Goal: Transaction & Acquisition: Purchase product/service

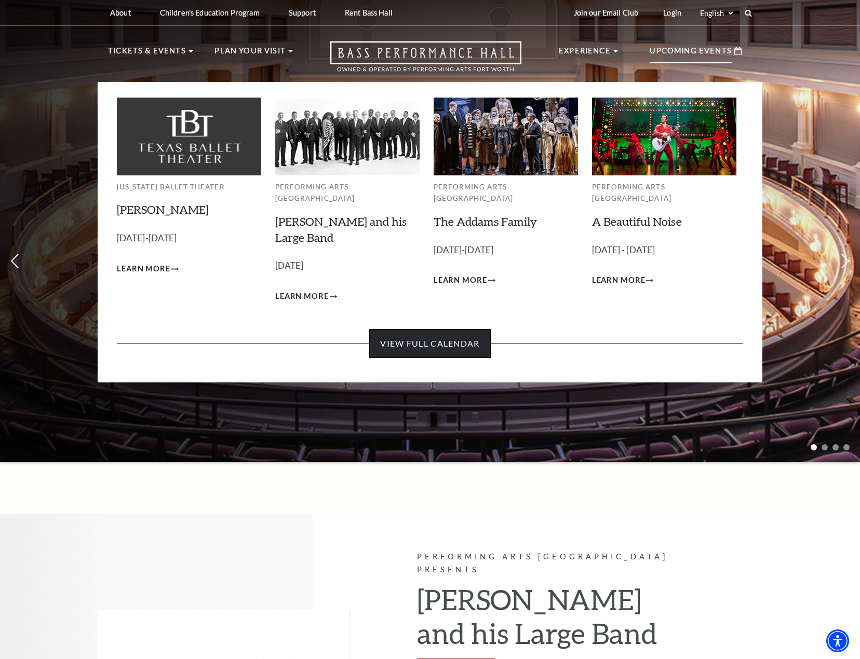
click at [423, 329] on link "View Full Calendar" at bounding box center [429, 343] width 121 height 29
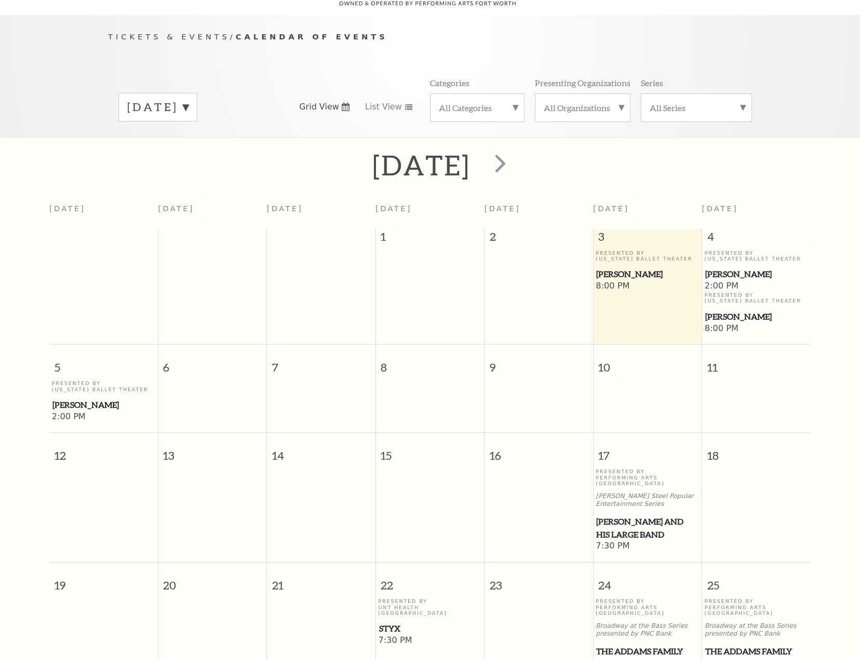
scroll to position [92, 0]
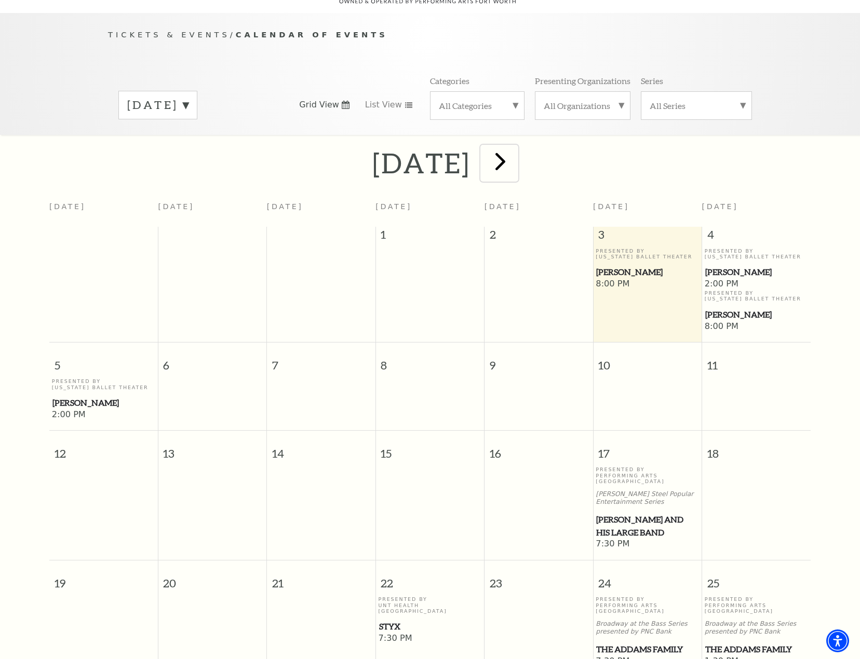
click at [515, 148] on span "next" at bounding box center [500, 161] width 30 height 30
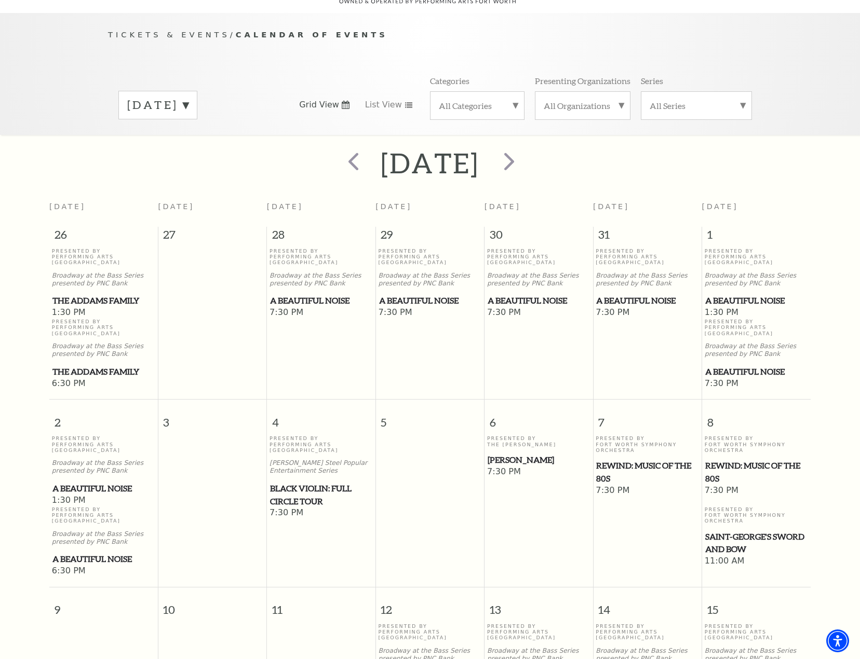
click at [509, 454] on span "[PERSON_NAME]" at bounding box center [539, 460] width 102 height 13
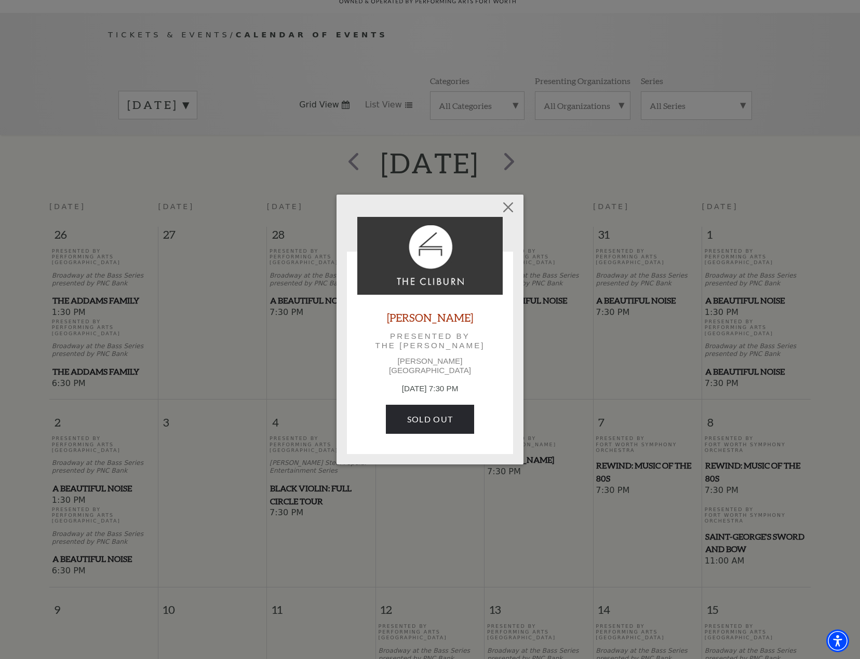
click at [429, 320] on link "[PERSON_NAME]" at bounding box center [430, 317] width 86 height 14
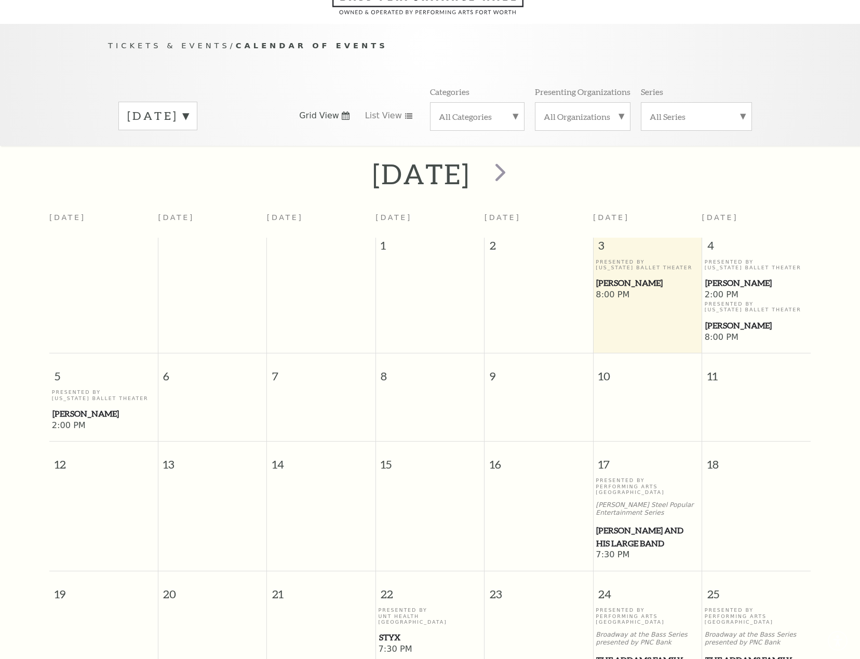
scroll to position [92, 0]
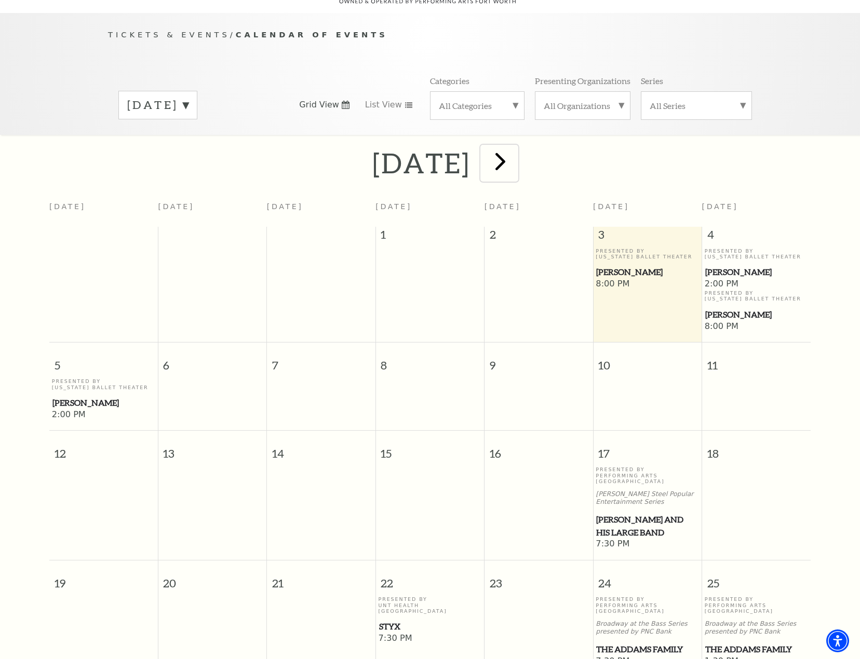
click at [515, 148] on span "next" at bounding box center [500, 161] width 30 height 30
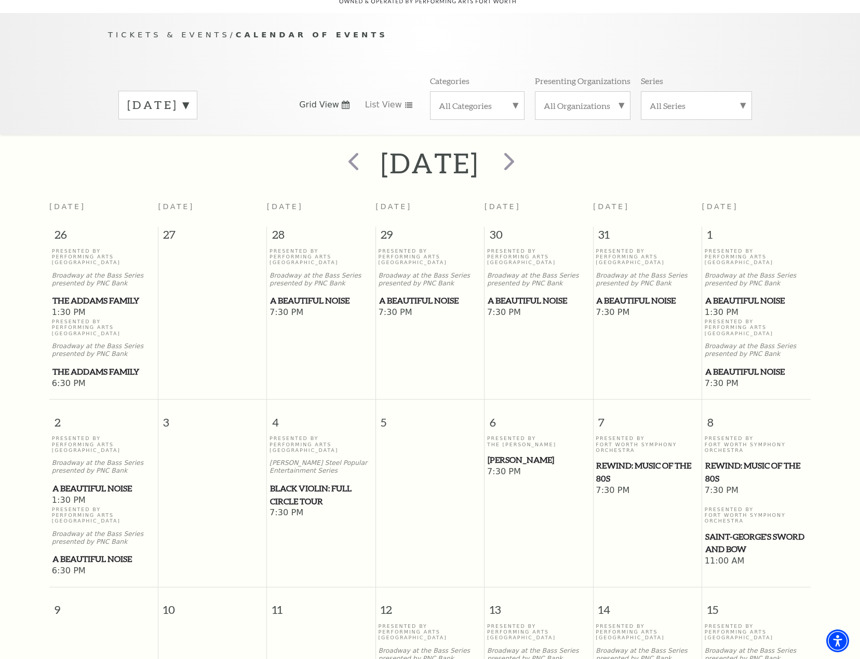
click at [513, 454] on span "[PERSON_NAME]" at bounding box center [539, 460] width 102 height 13
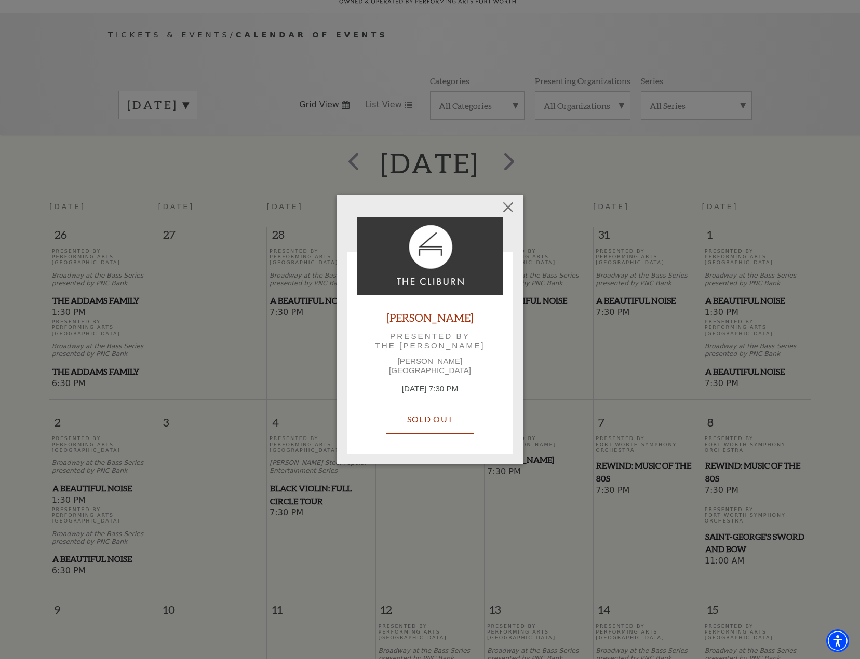
click at [433, 419] on link "SOLD OUT" at bounding box center [430, 419] width 88 height 29
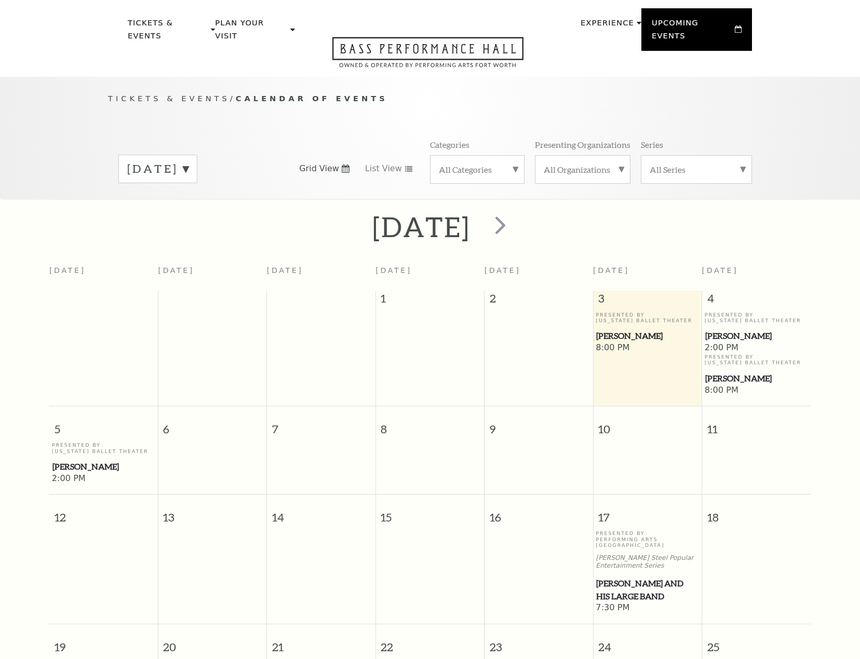
scroll to position [92, 0]
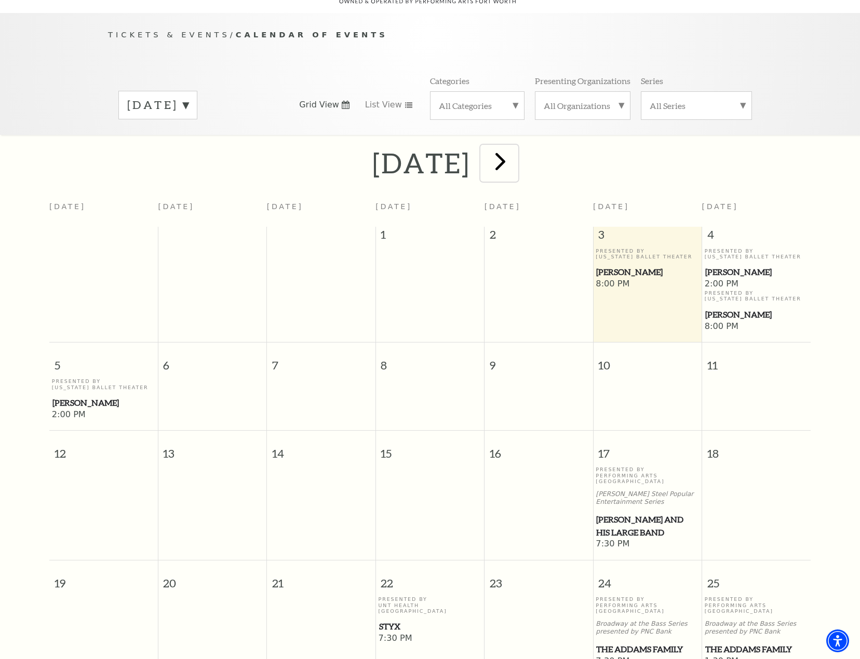
click at [515, 156] on span "next" at bounding box center [500, 161] width 30 height 30
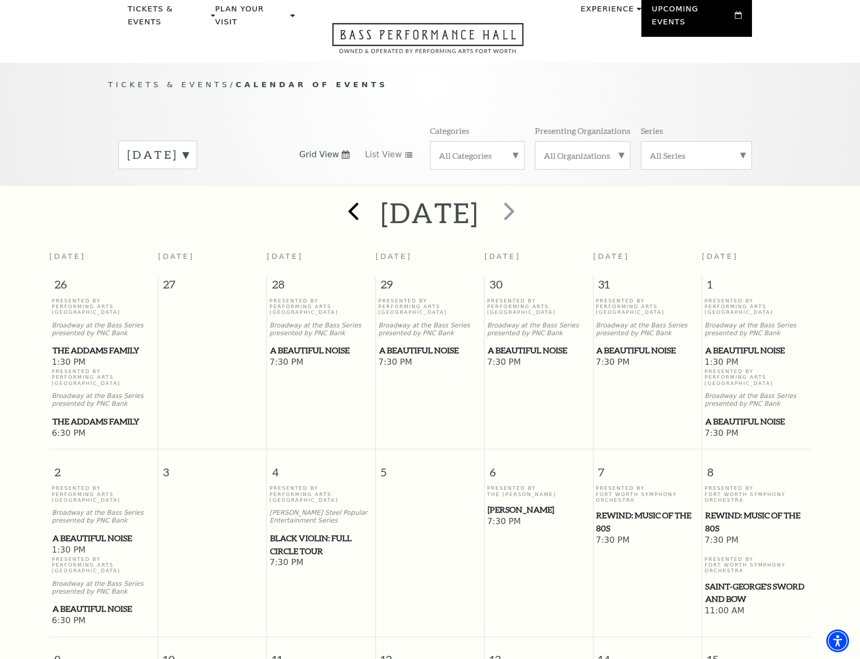
scroll to position [0, 0]
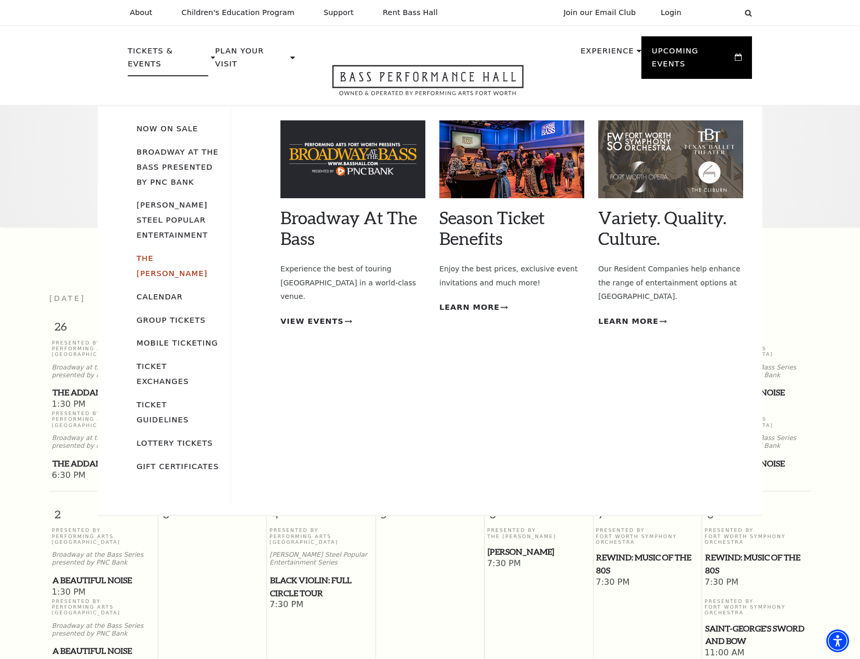
click at [159, 254] on link "The [PERSON_NAME]" at bounding box center [172, 266] width 71 height 24
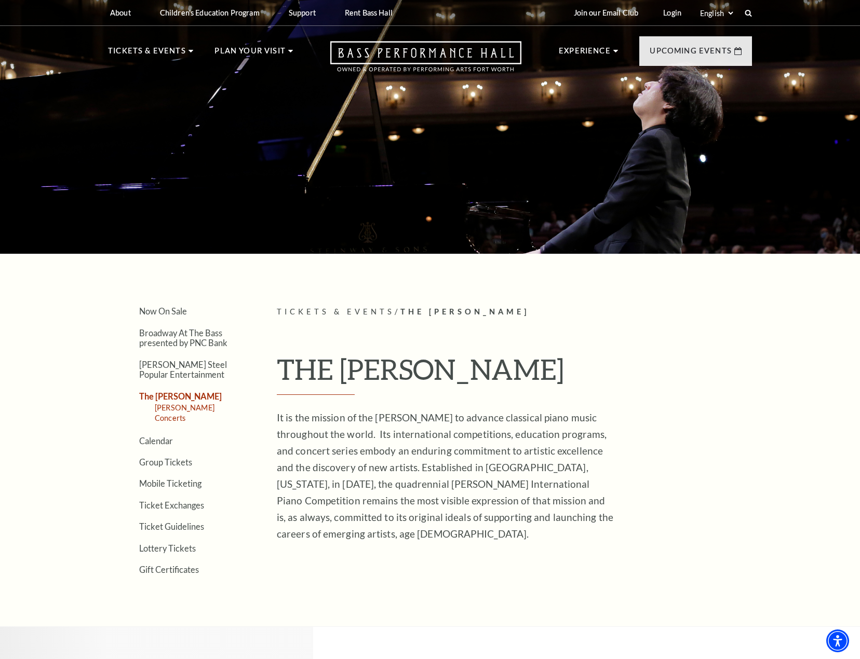
click at [201, 409] on link "[PERSON_NAME] Concerts" at bounding box center [185, 412] width 60 height 19
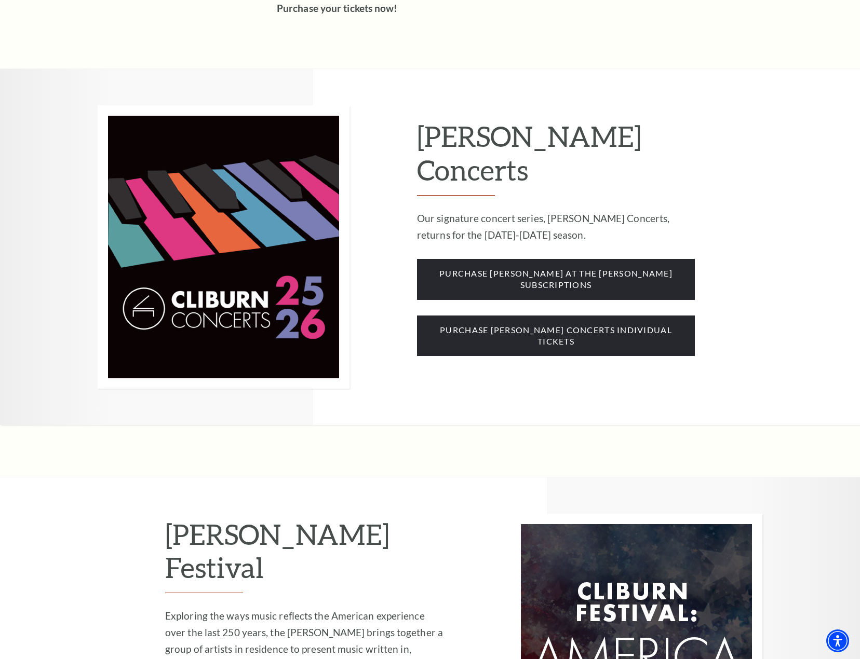
scroll to position [779, 0]
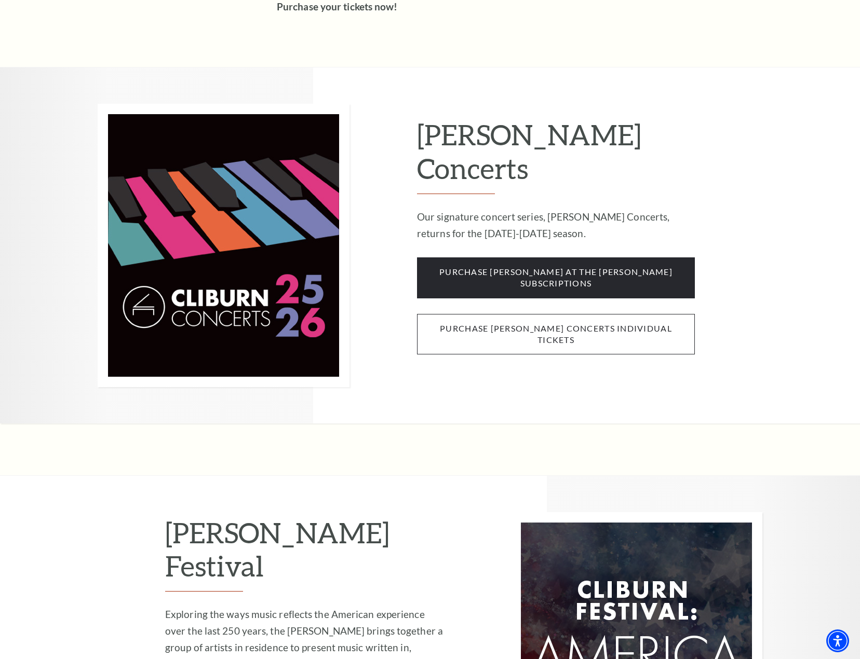
click at [493, 314] on span "purchase cliburn concerts individual tickets" at bounding box center [556, 334] width 278 height 41
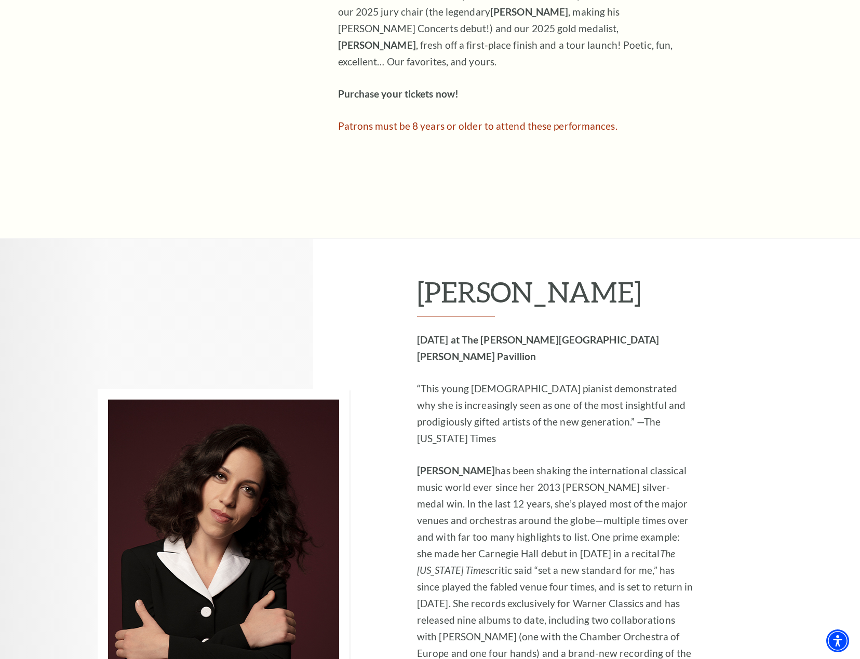
scroll to position [935, 0]
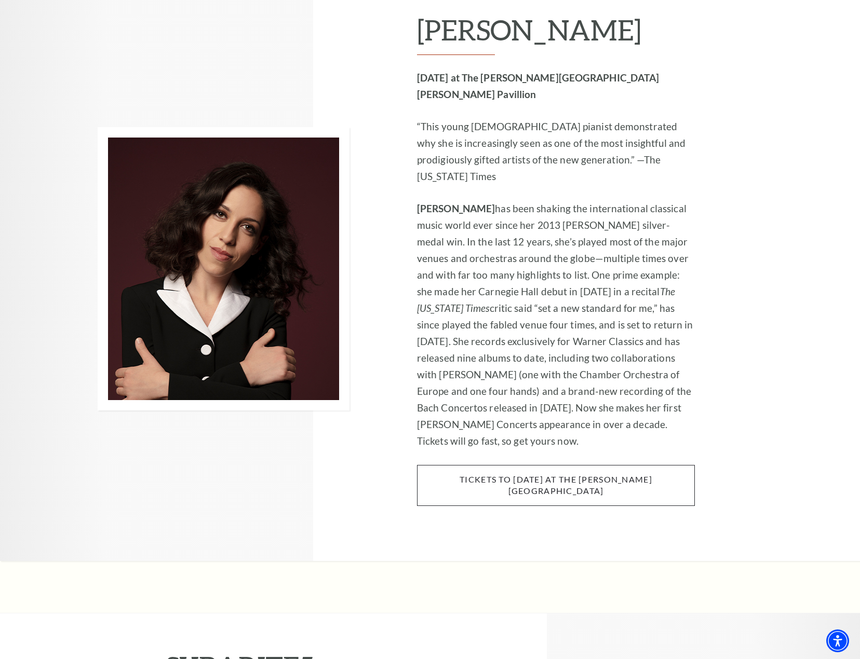
click at [524, 465] on span "tickets to Thursday, november 6 at the kimbell art museum" at bounding box center [556, 485] width 278 height 41
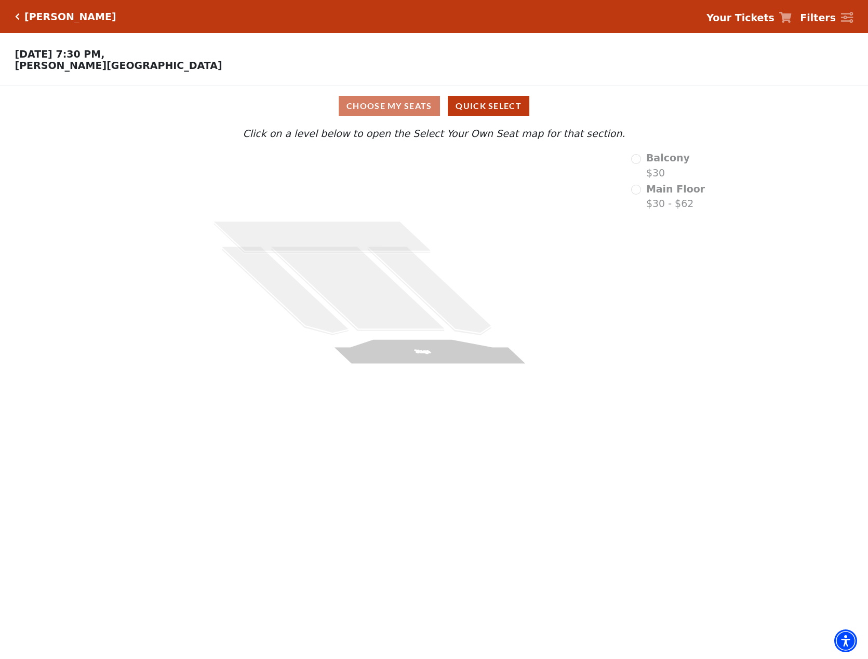
click at [412, 361] on polygon at bounding box center [430, 352] width 194 height 25
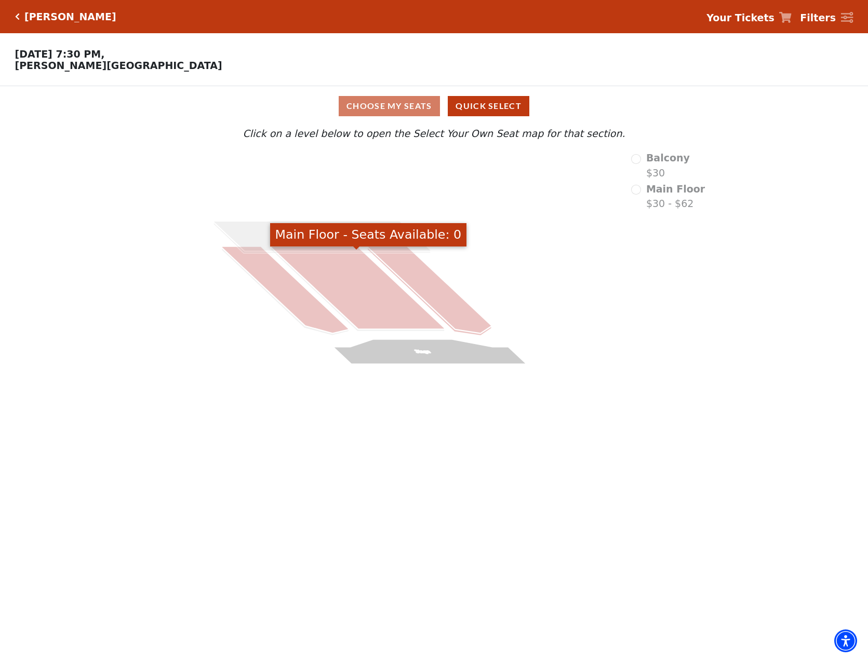
click at [388, 317] on icon at bounding box center [357, 288] width 173 height 83
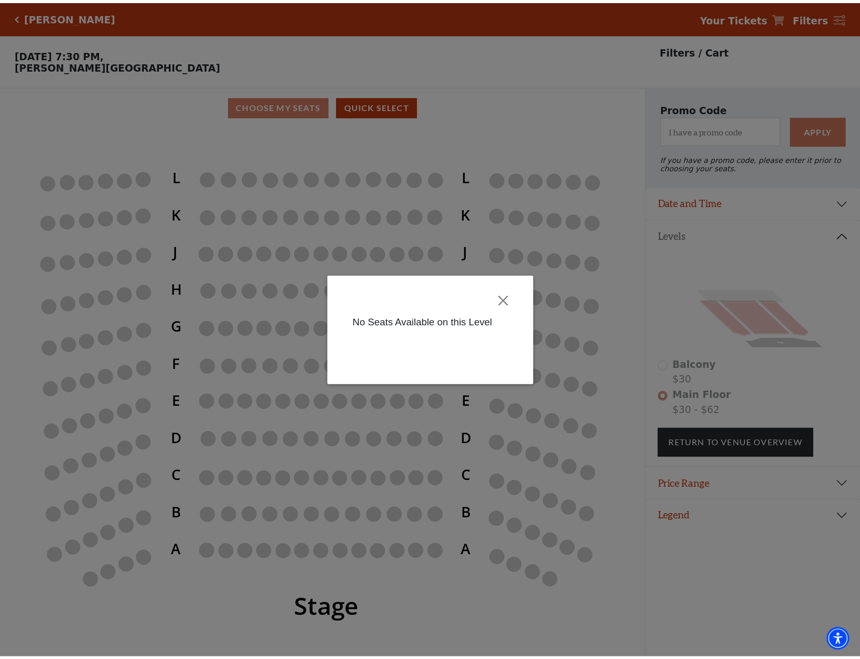
scroll to position [25, 0]
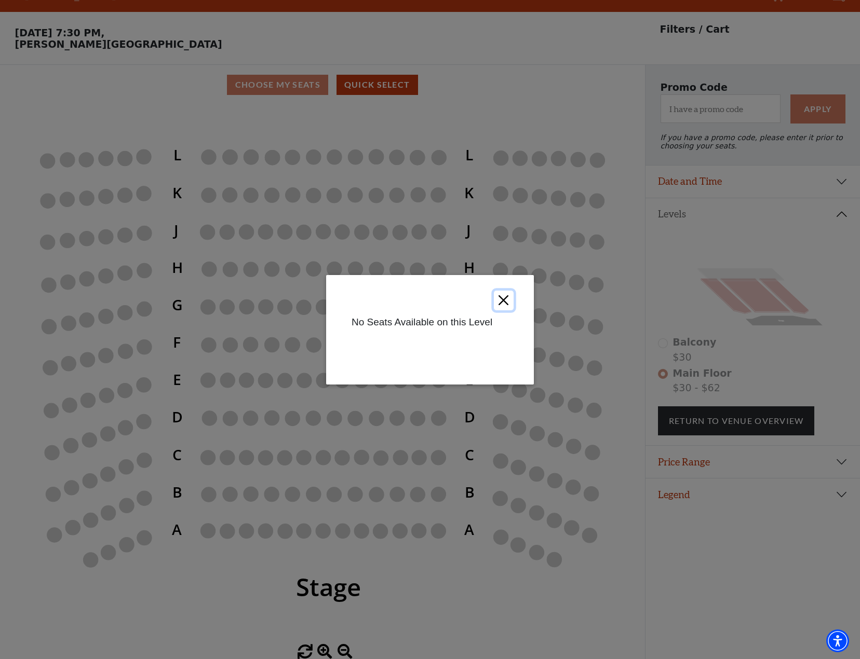
click at [507, 300] on button "Close" at bounding box center [504, 300] width 20 height 20
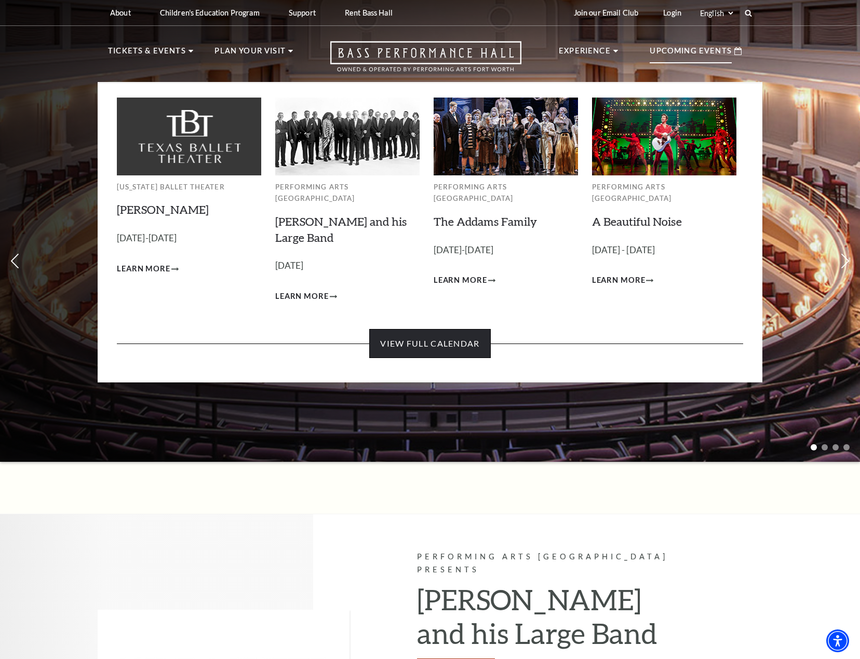
click at [414, 335] on link "View Full Calendar" at bounding box center [429, 343] width 121 height 29
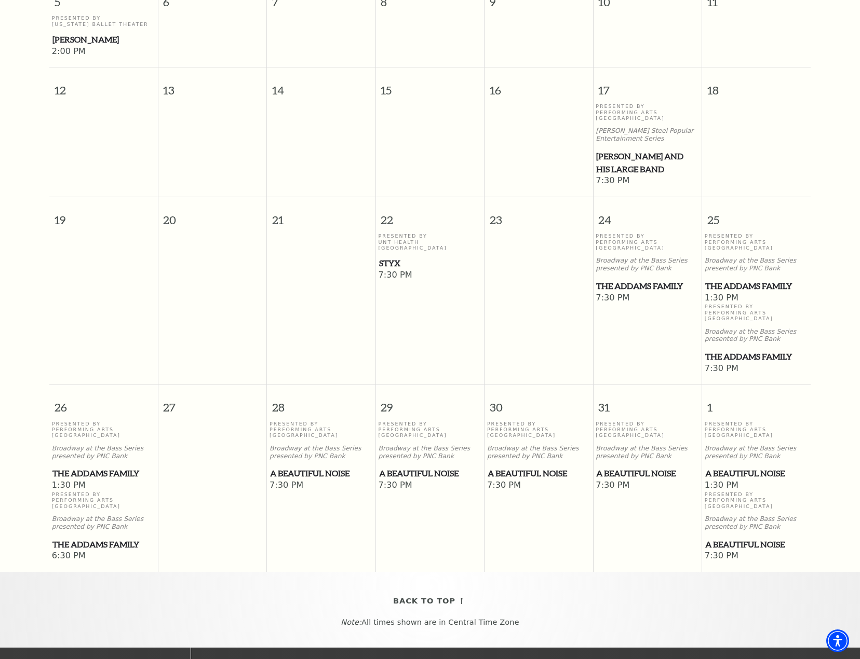
scroll to position [40, 0]
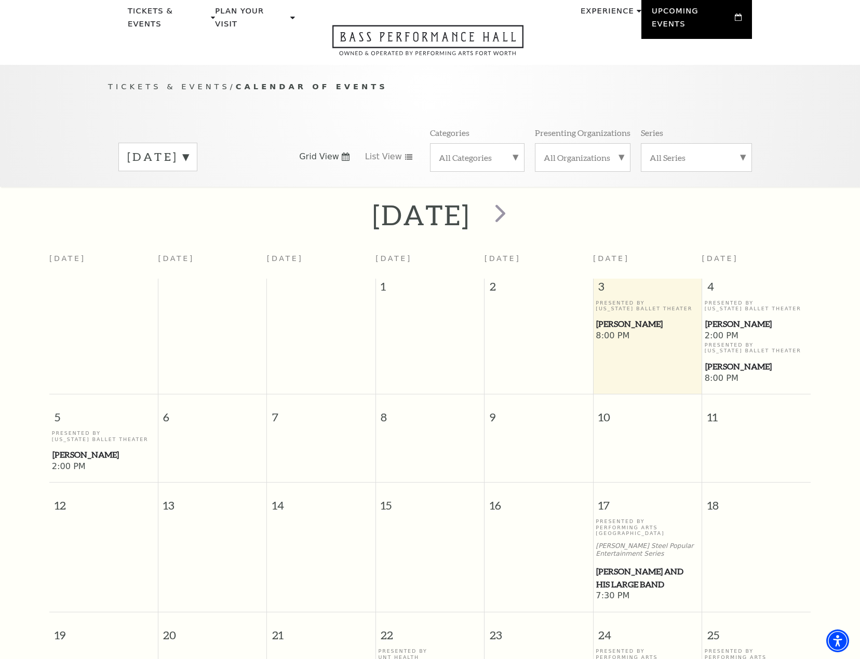
click at [188, 149] on label "[DATE]" at bounding box center [157, 157] width 61 height 16
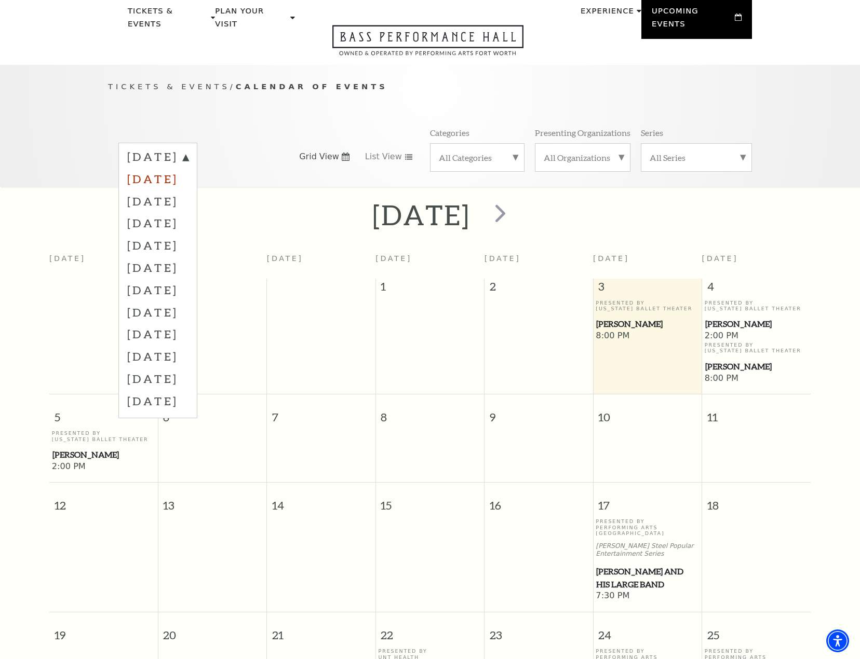
click at [187, 168] on label "[DATE]" at bounding box center [157, 179] width 61 height 22
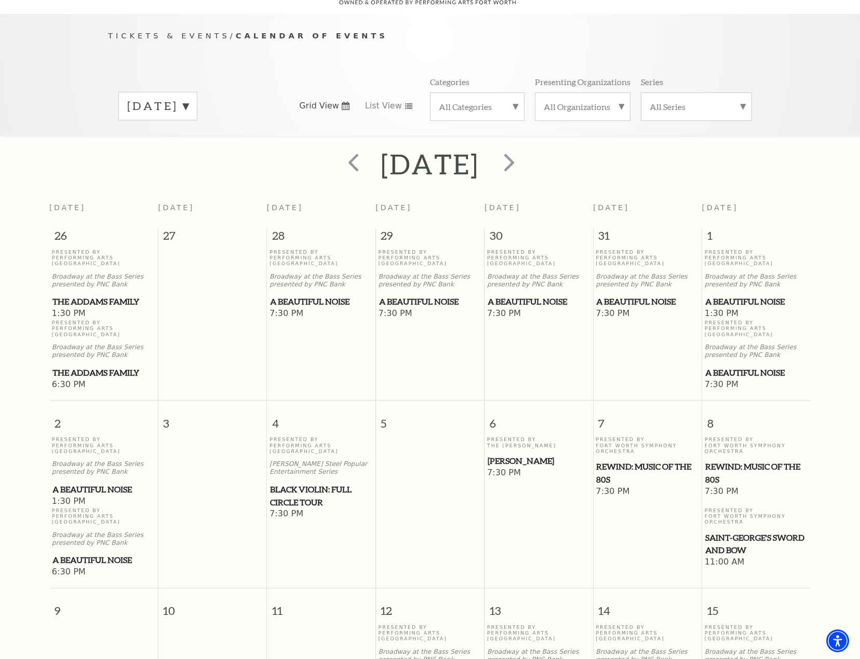
scroll to position [92, 0]
click at [526, 454] on span "[PERSON_NAME]" at bounding box center [539, 460] width 102 height 13
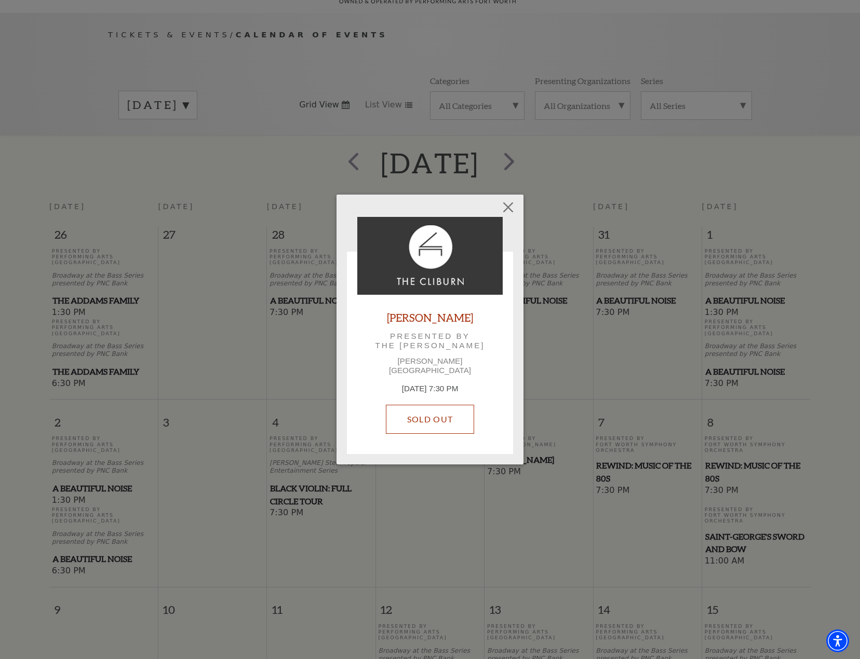
click at [403, 416] on link "SOLD OUT" at bounding box center [430, 419] width 88 height 29
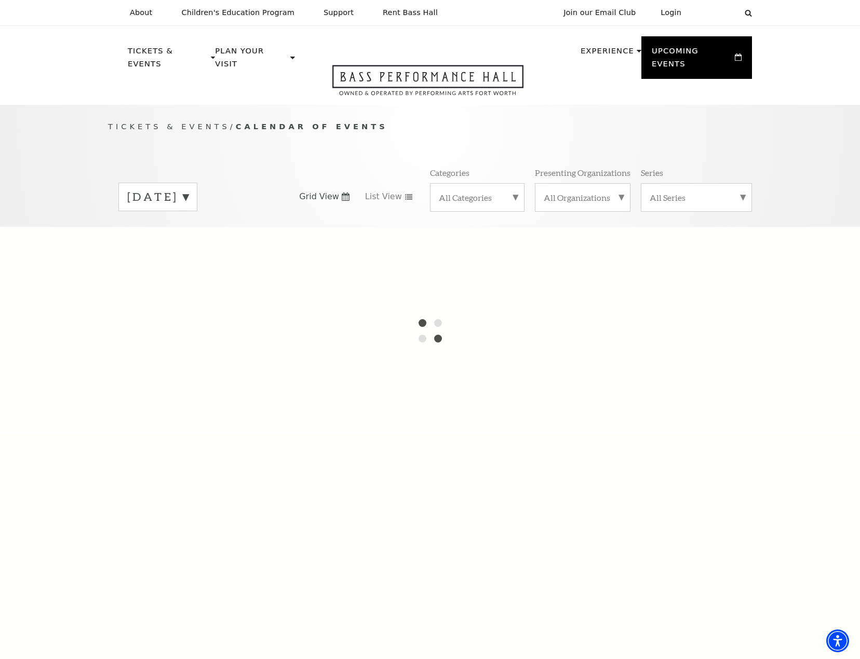
click at [188, 189] on label "October 2025" at bounding box center [157, 197] width 61 height 16
click at [188, 210] on label "[DATE]" at bounding box center [157, 219] width 61 height 22
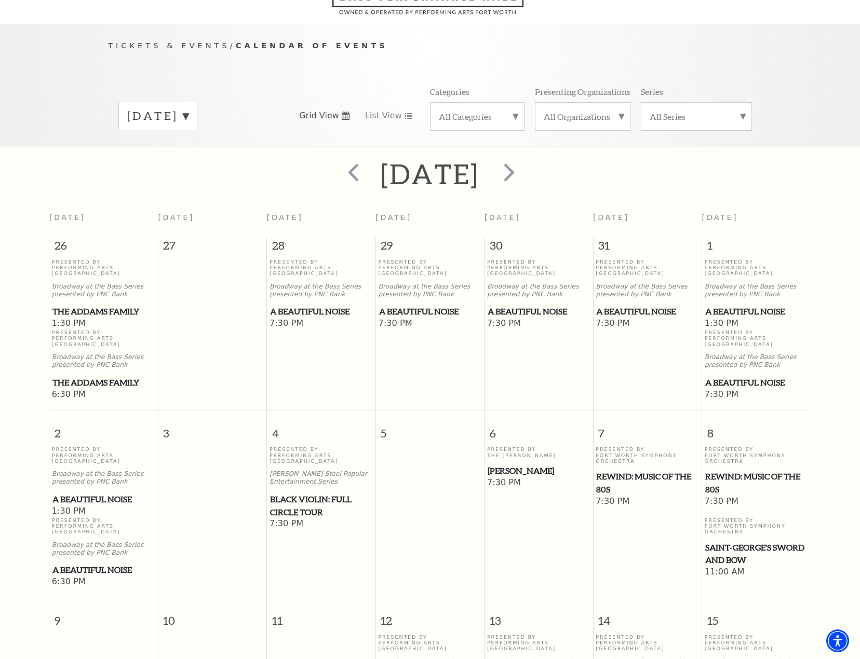
scroll to position [92, 0]
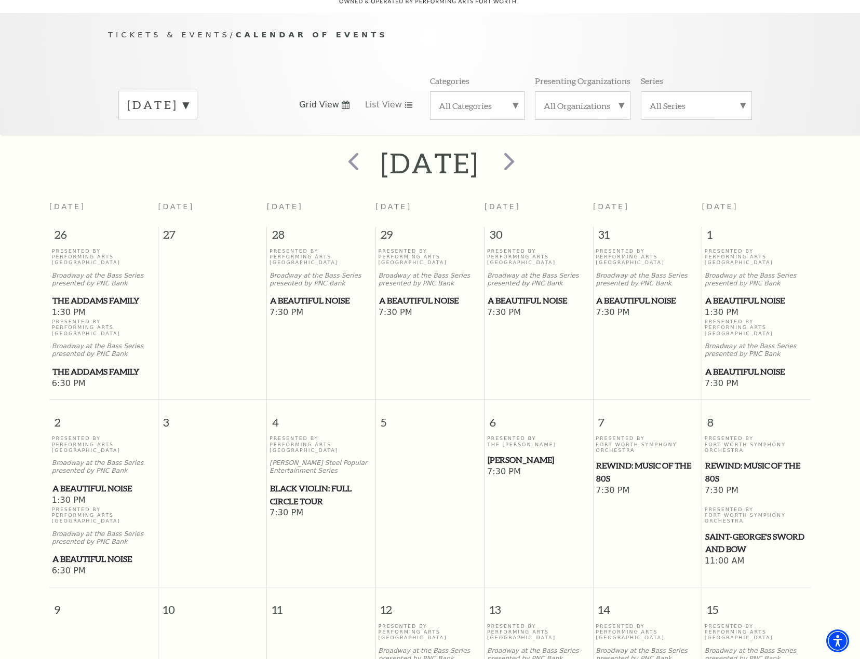
click at [517, 454] on span "[PERSON_NAME]" at bounding box center [539, 460] width 102 height 13
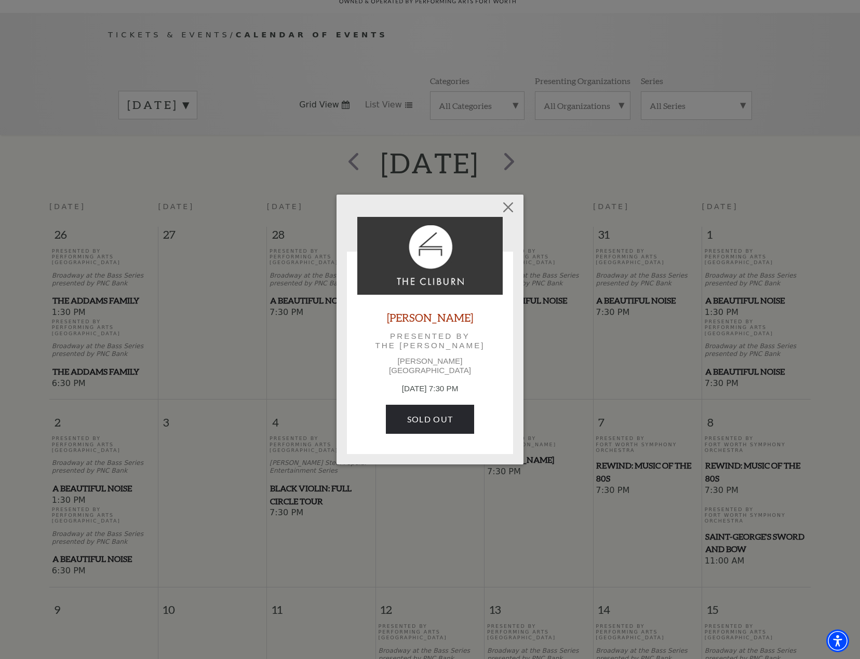
click at [449, 322] on link "Beatrice Rana" at bounding box center [430, 317] width 86 height 14
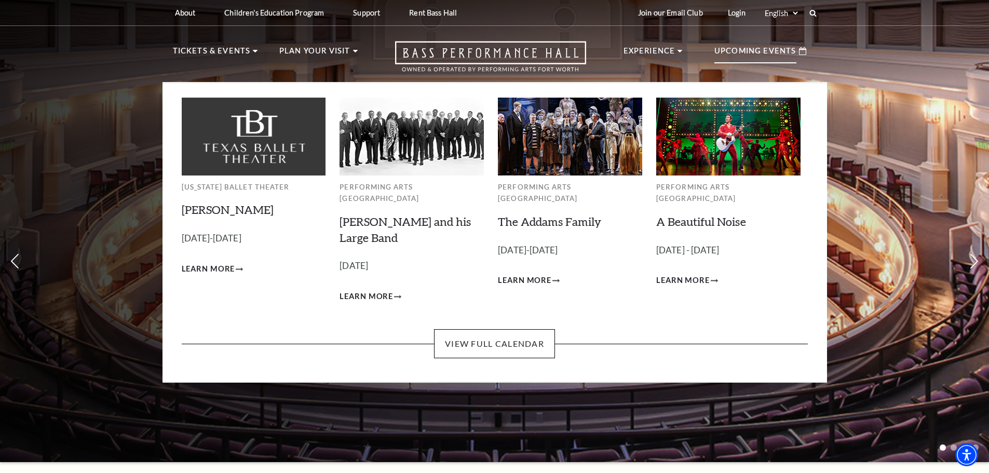
click at [509, 347] on div "[US_STATE] Ballet Theater [PERSON_NAME] Empty heading [DATE]-[DATE] Learn More …" at bounding box center [495, 232] width 665 height 301
click at [504, 340] on link "View Full Calendar" at bounding box center [494, 343] width 121 height 29
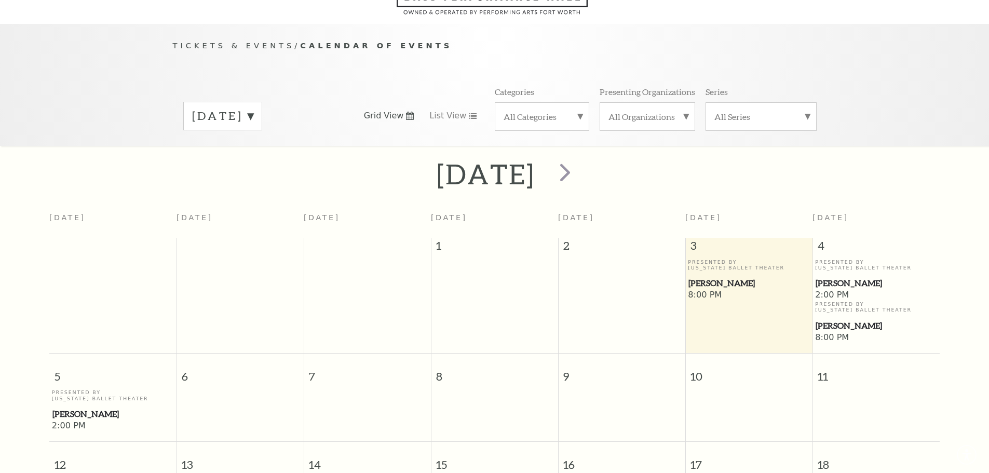
scroll to position [92, 0]
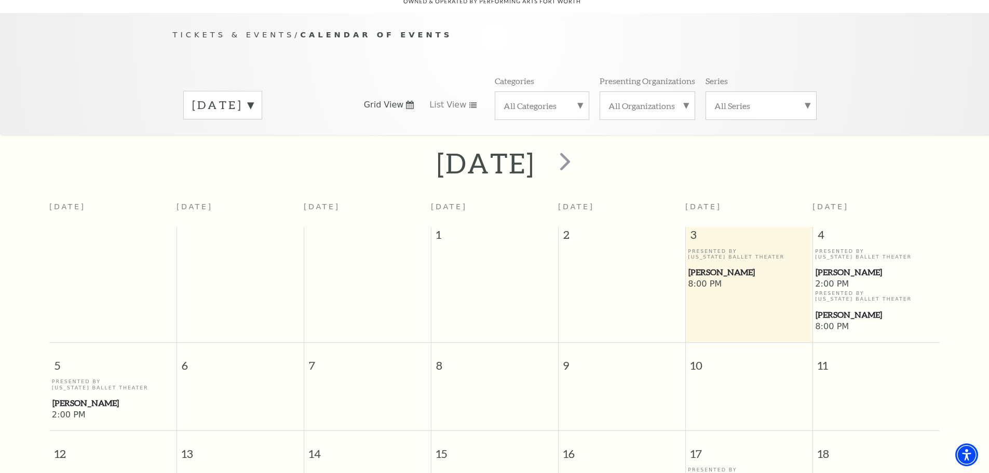
click at [253, 97] on label "October 2025" at bounding box center [222, 105] width 61 height 16
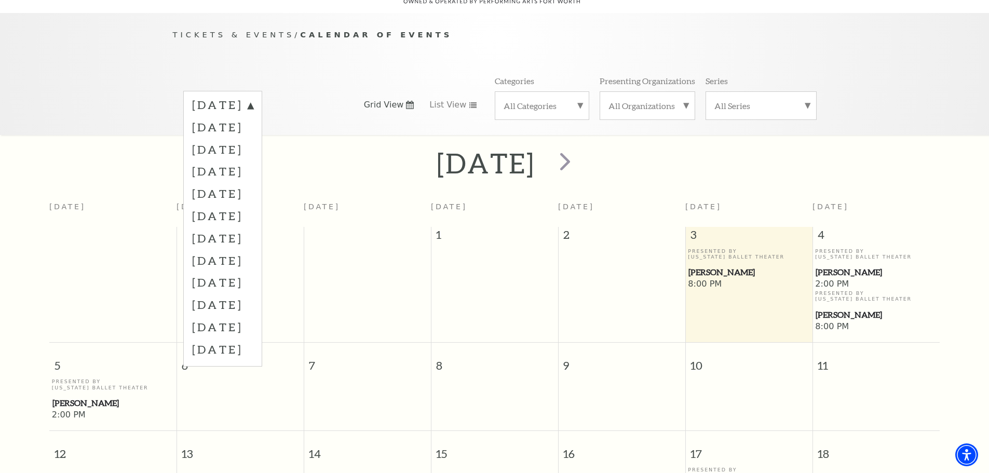
drag, startPoint x: 242, startPoint y: 157, endPoint x: 248, endPoint y: 156, distance: 5.4
click at [248, 160] on label "January 2026" at bounding box center [222, 171] width 61 height 22
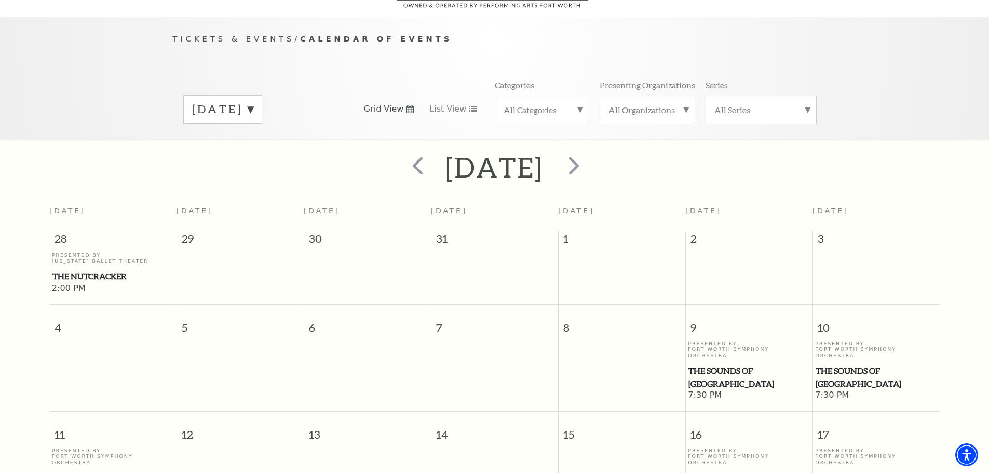
scroll to position [84, 0]
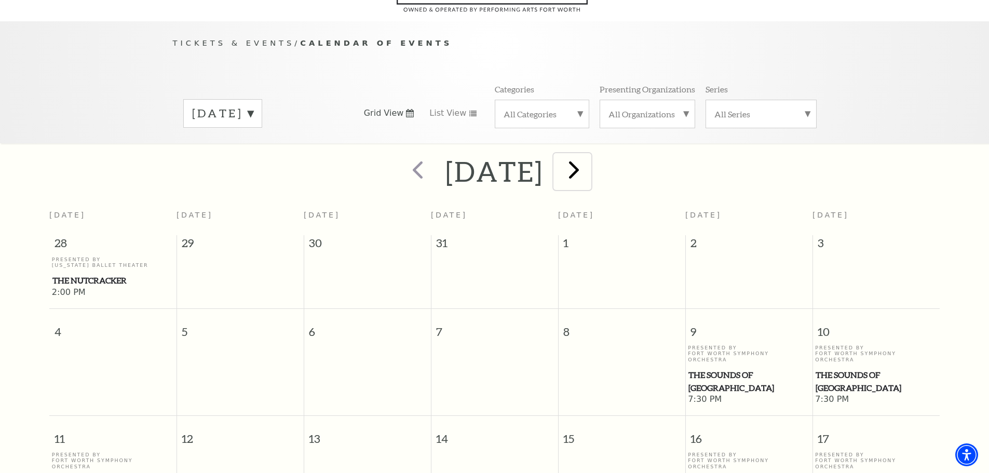
click at [589, 155] on span "next" at bounding box center [574, 170] width 30 height 30
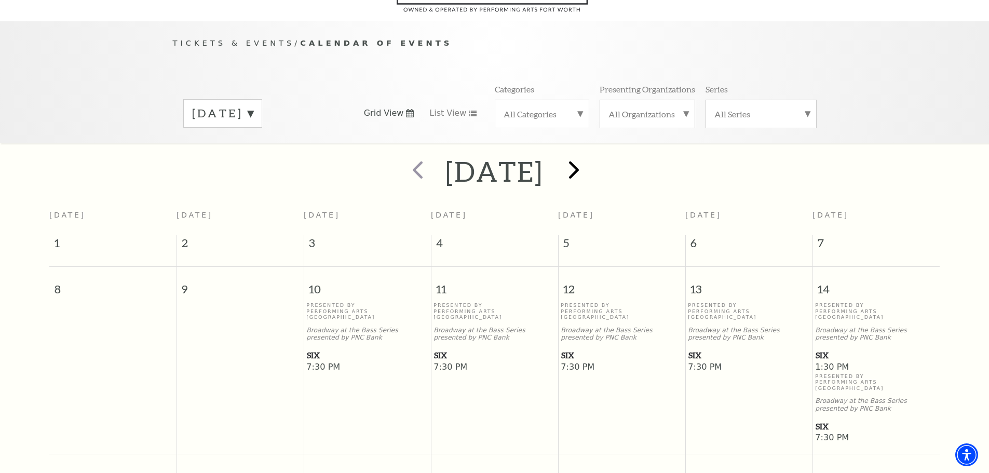
scroll to position [92, 0]
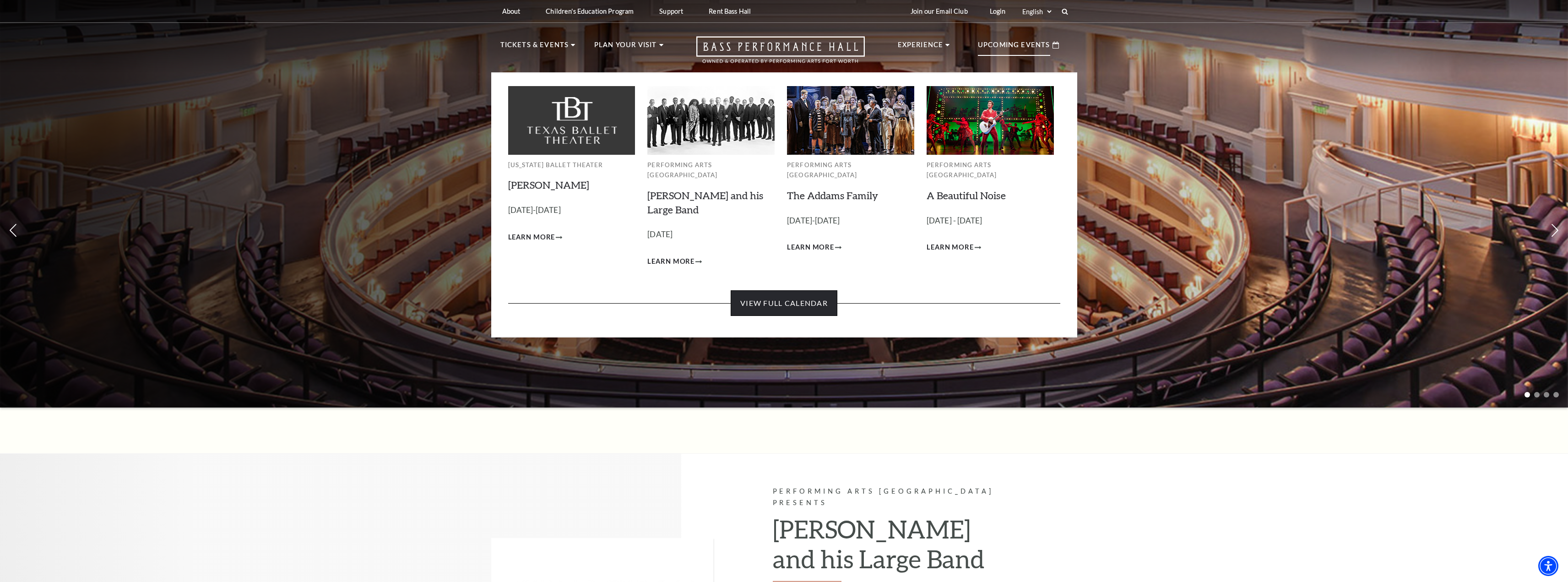
click at [754, 291] on link "View Full Calendar" at bounding box center [784, 302] width 107 height 26
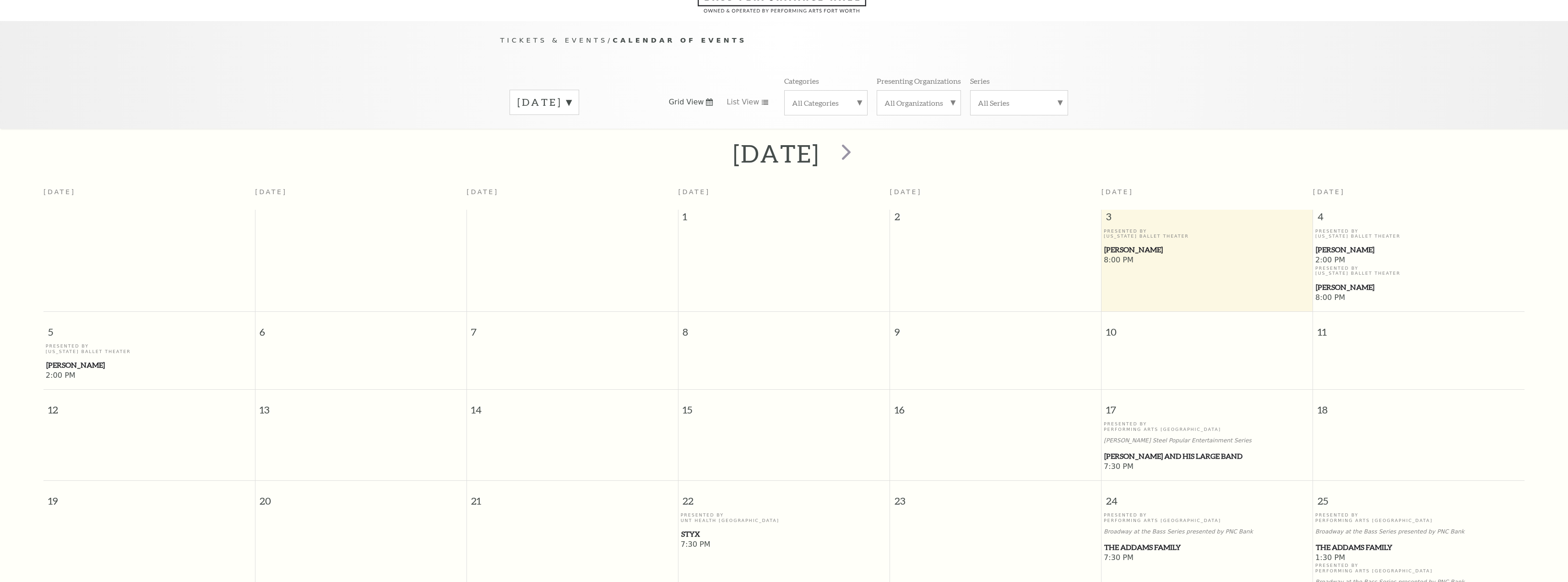
scroll to position [81, 0]
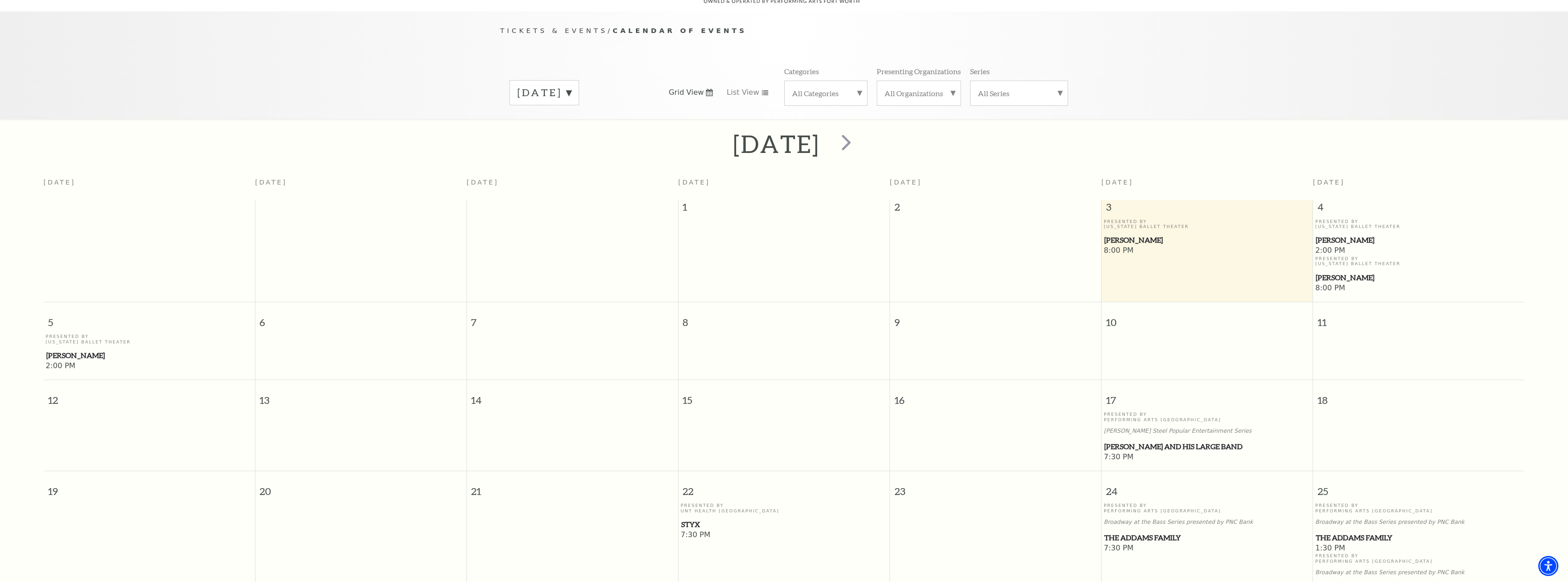
click at [571, 87] on label "[DATE]" at bounding box center [544, 93] width 54 height 14
click at [560, 142] on label "[DATE]" at bounding box center [544, 151] width 54 height 19
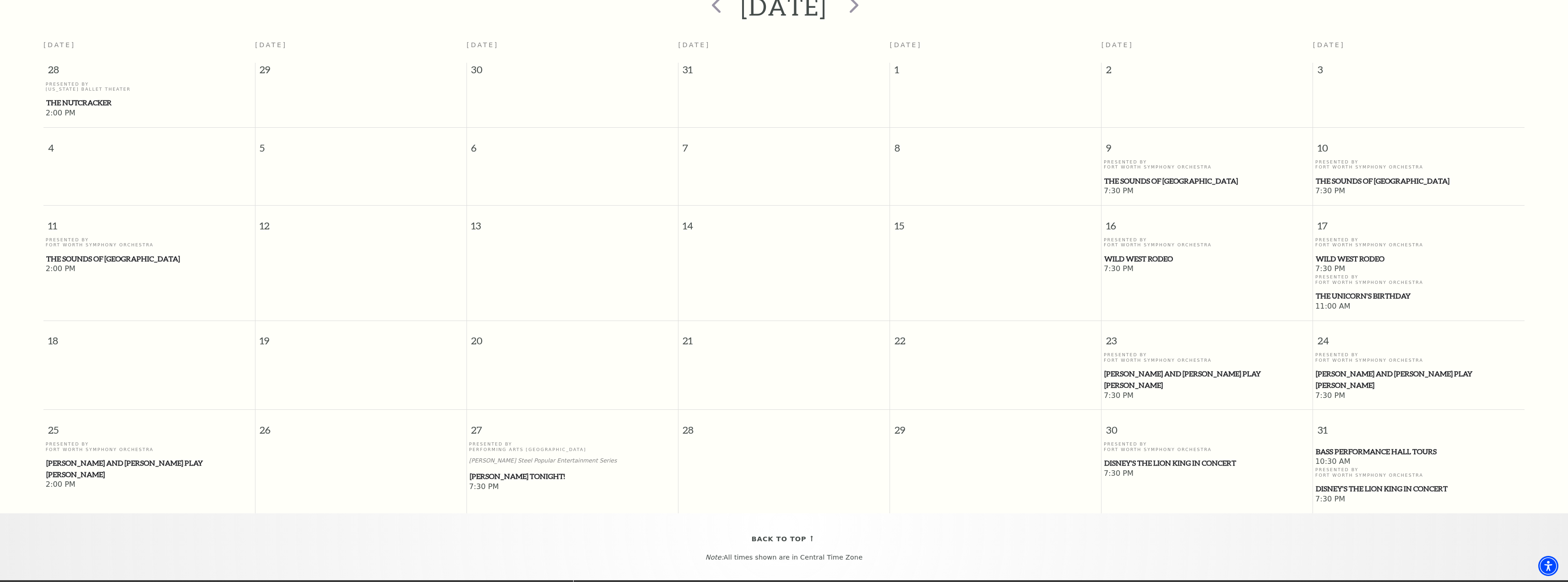
scroll to position [0, 0]
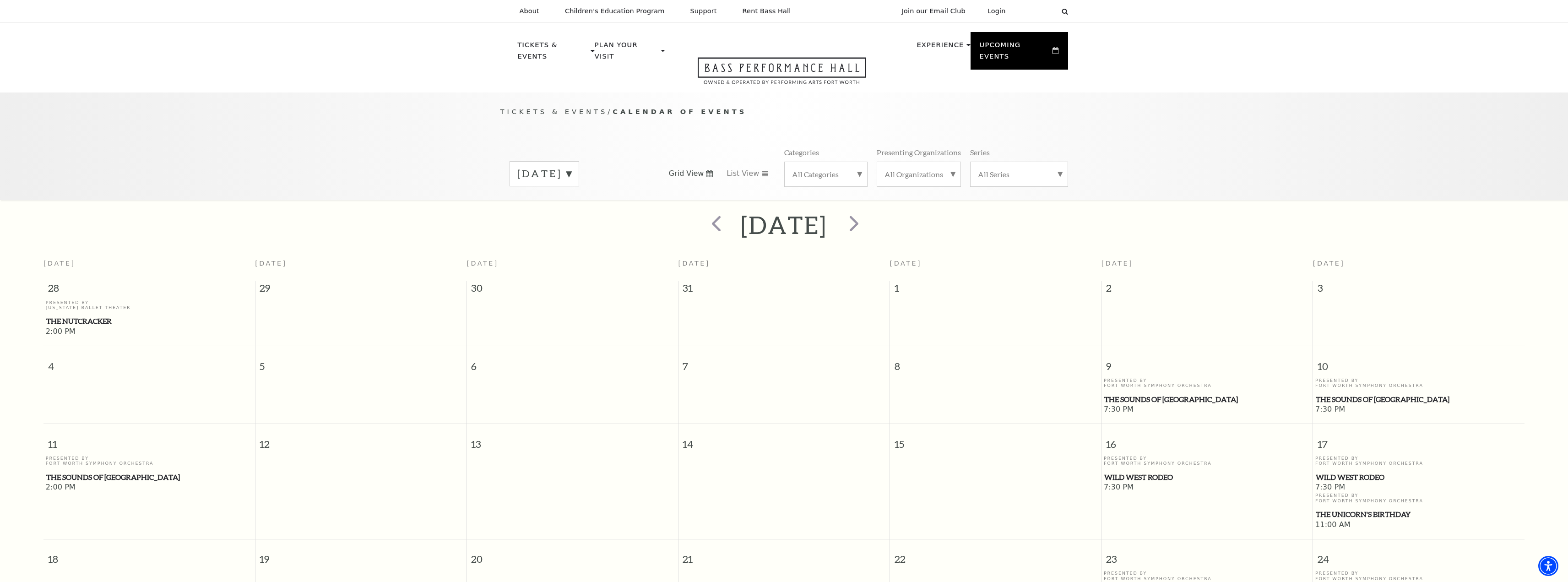
click at [571, 167] on label "[DATE]" at bounding box center [544, 174] width 54 height 14
click at [571, 183] on label "[DATE]" at bounding box center [544, 193] width 54 height 19
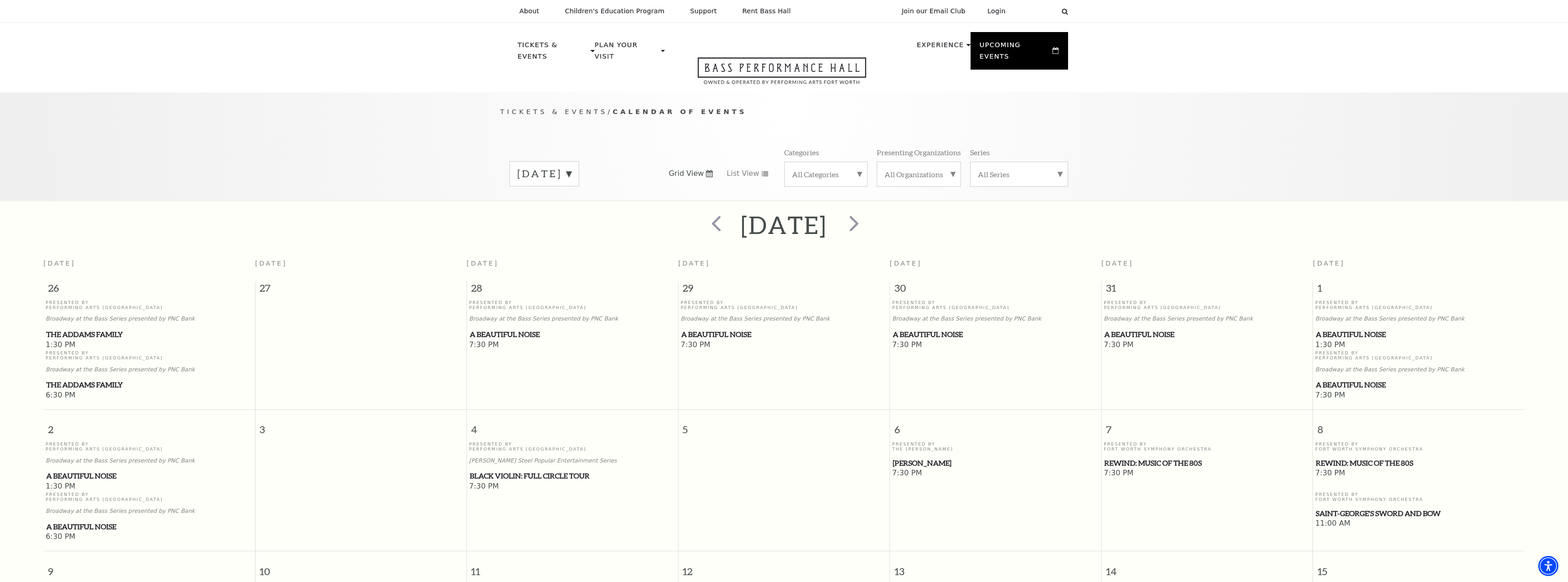
scroll to position [81, 0]
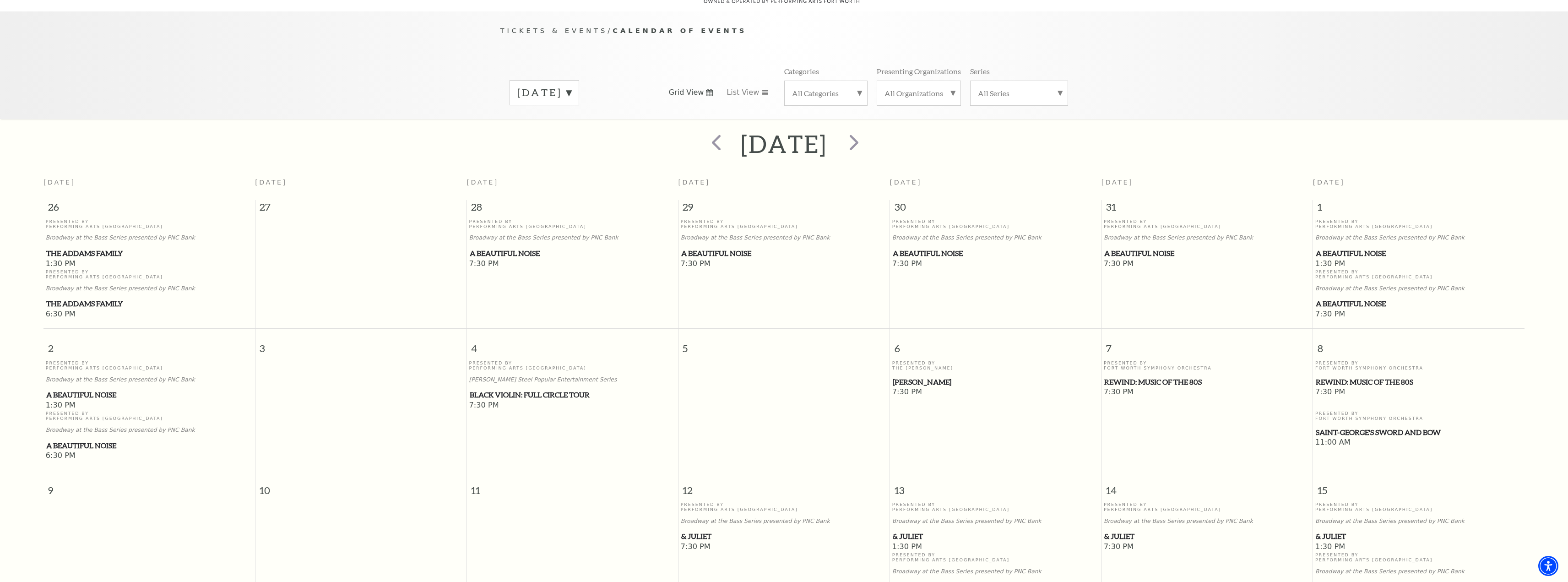
click at [924, 377] on span "[PERSON_NAME]" at bounding box center [996, 382] width 206 height 11
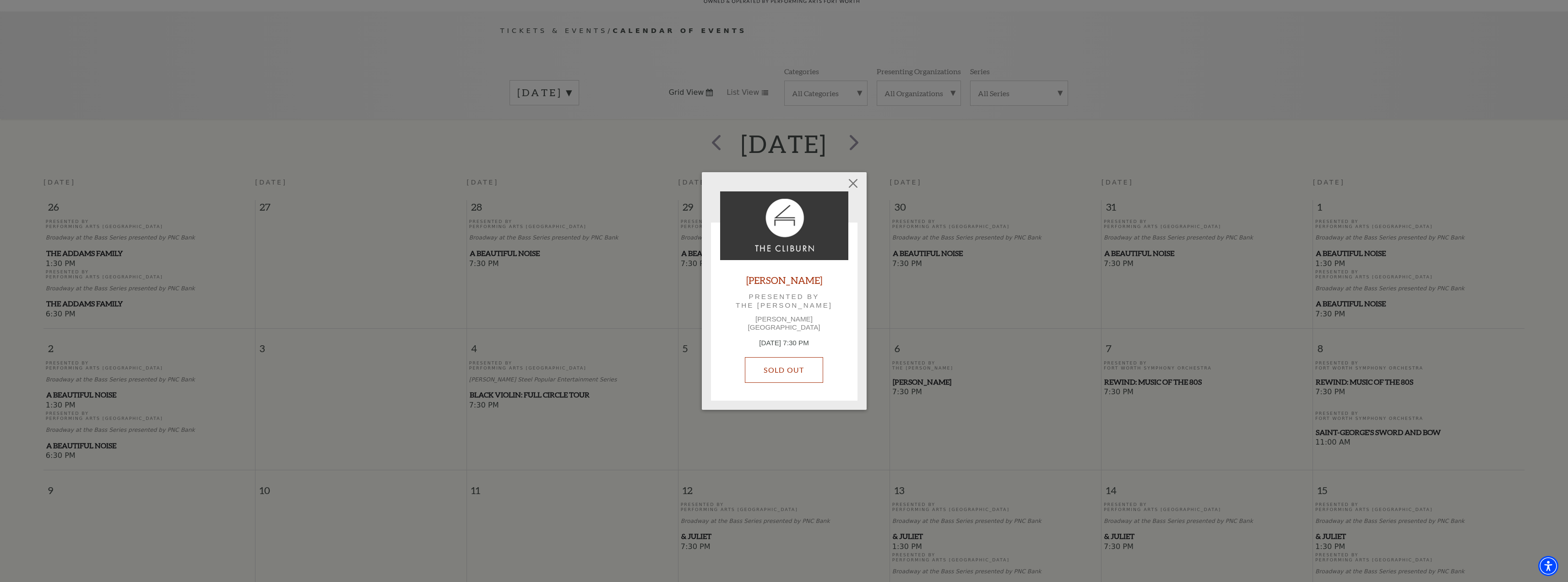
click at [792, 369] on link "SOLD OUT" at bounding box center [784, 369] width 78 height 26
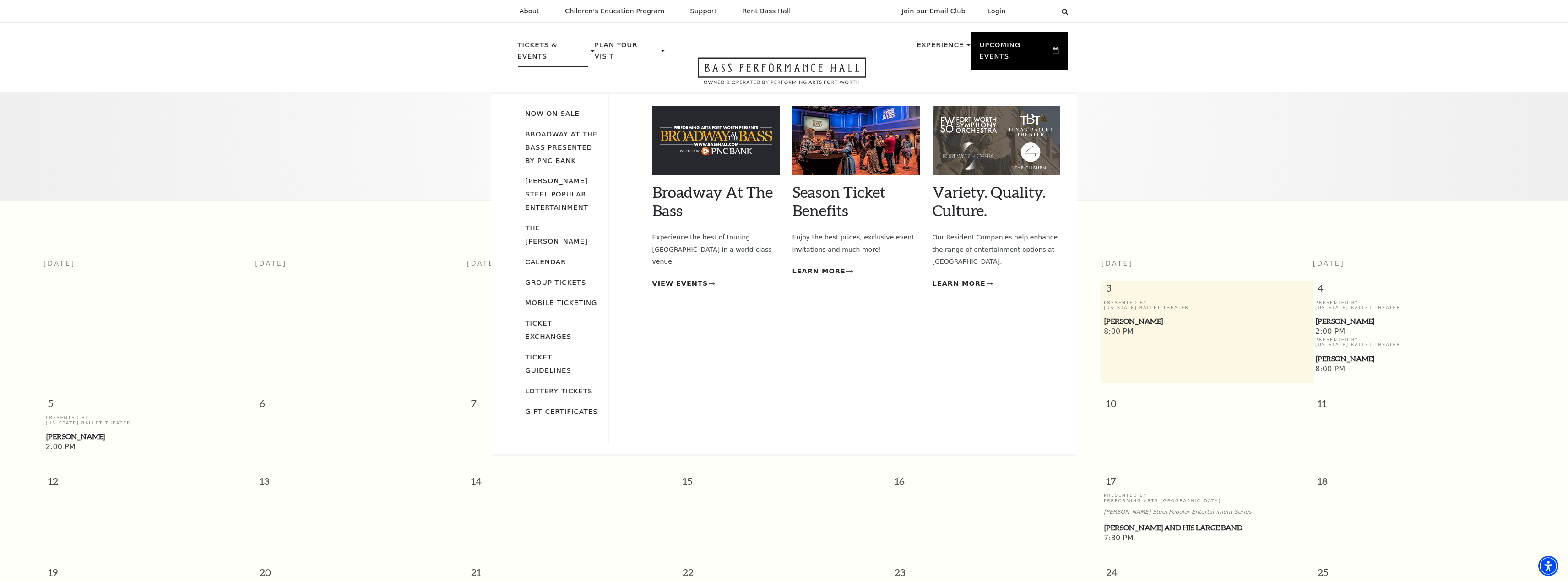
click at [556, 46] on p "Tickets & Events" at bounding box center [553, 54] width 71 height 28
click at [546, 224] on link "The [PERSON_NAME]" at bounding box center [556, 235] width 63 height 21
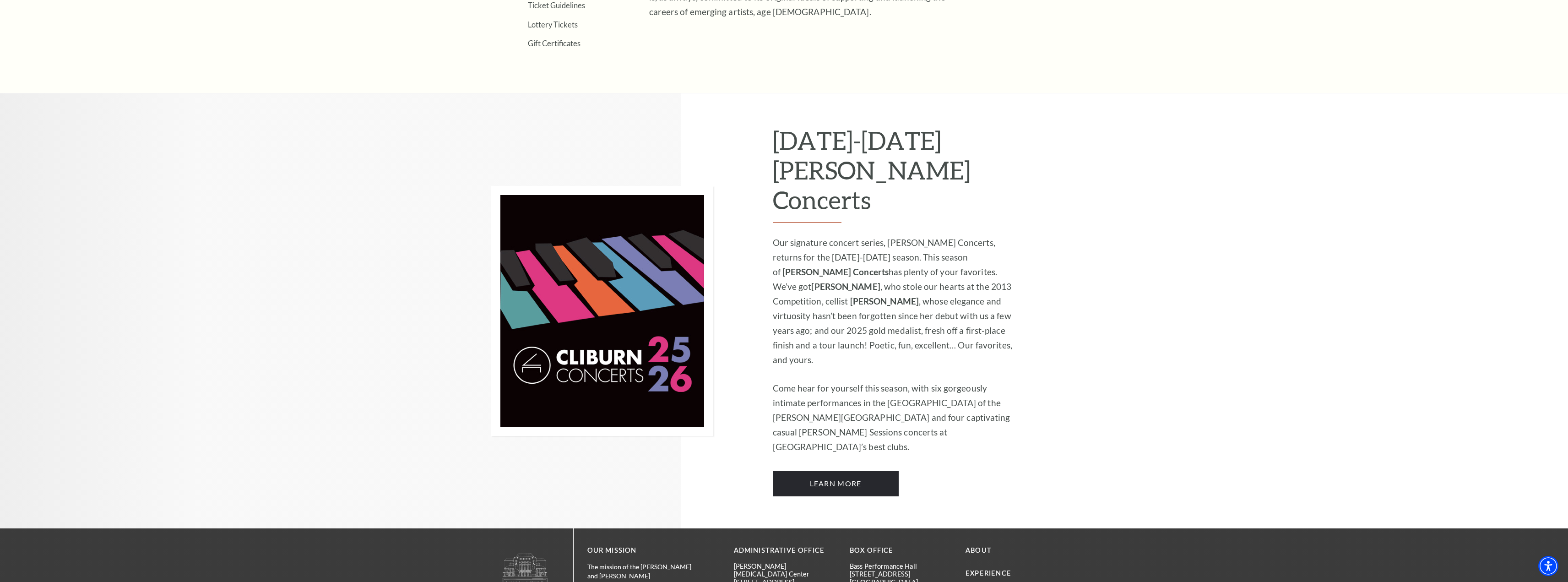
scroll to position [734, 0]
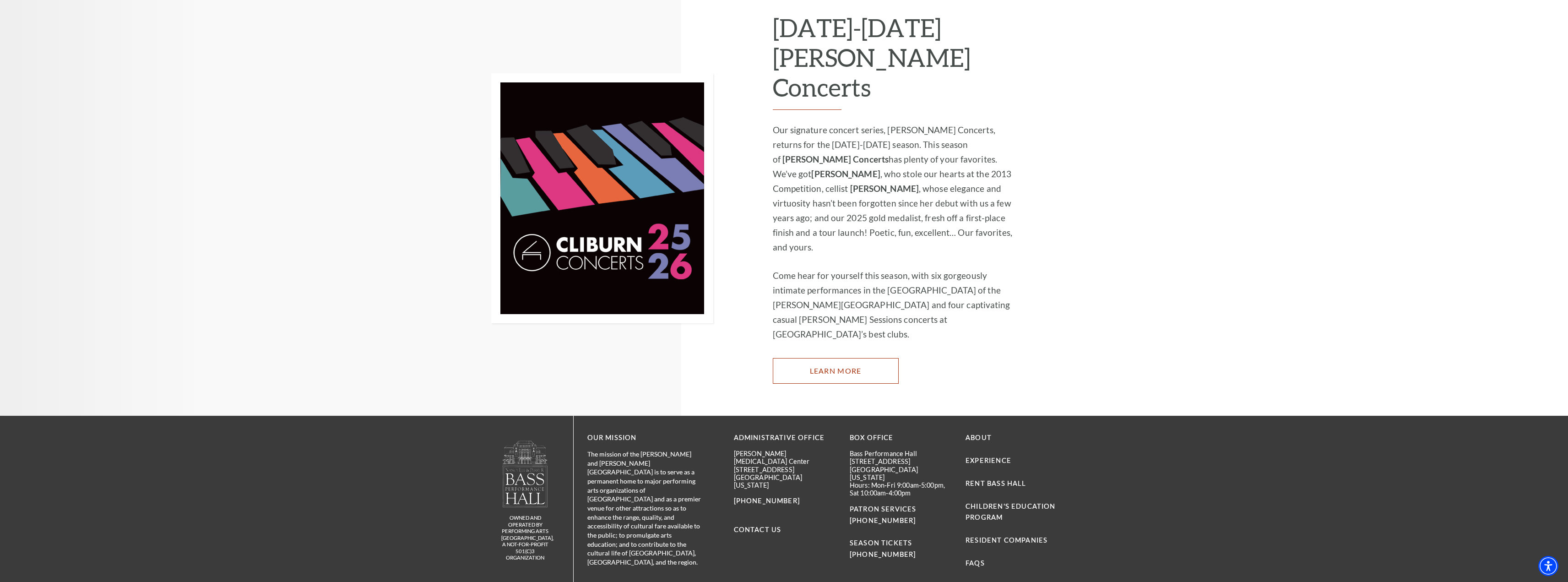
click at [820, 358] on link "Learn More" at bounding box center [835, 370] width 126 height 26
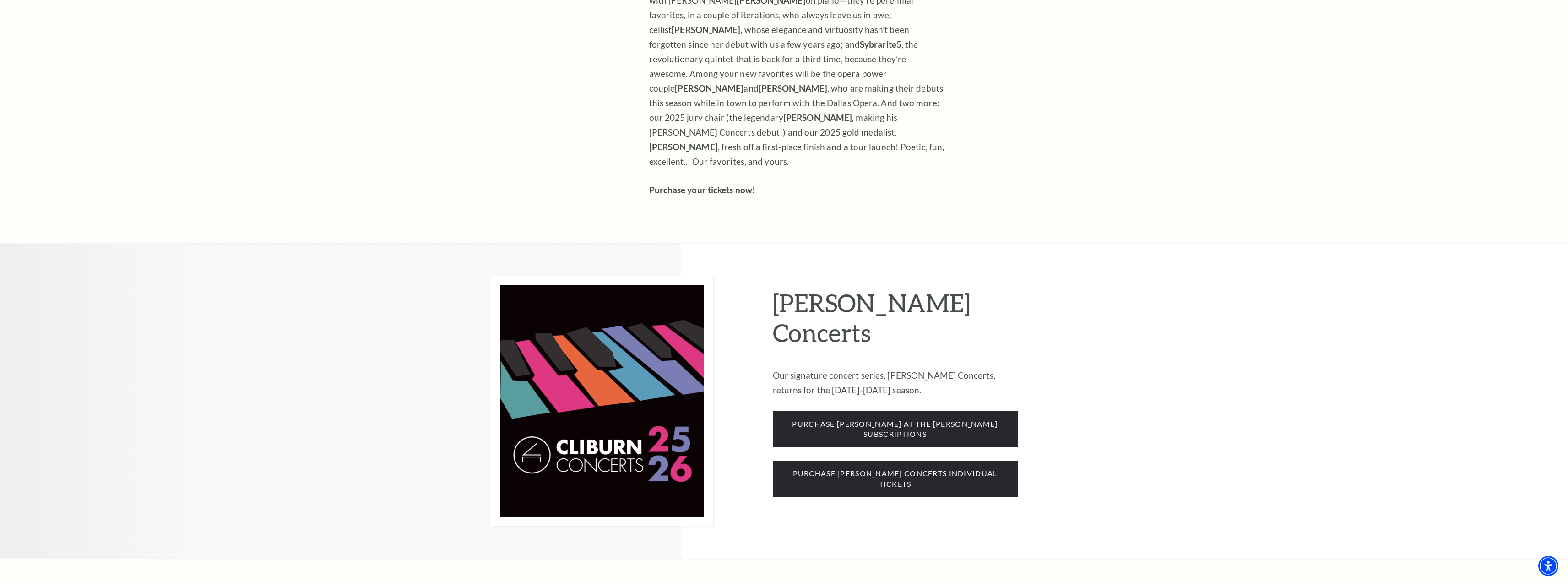
scroll to position [870, 0]
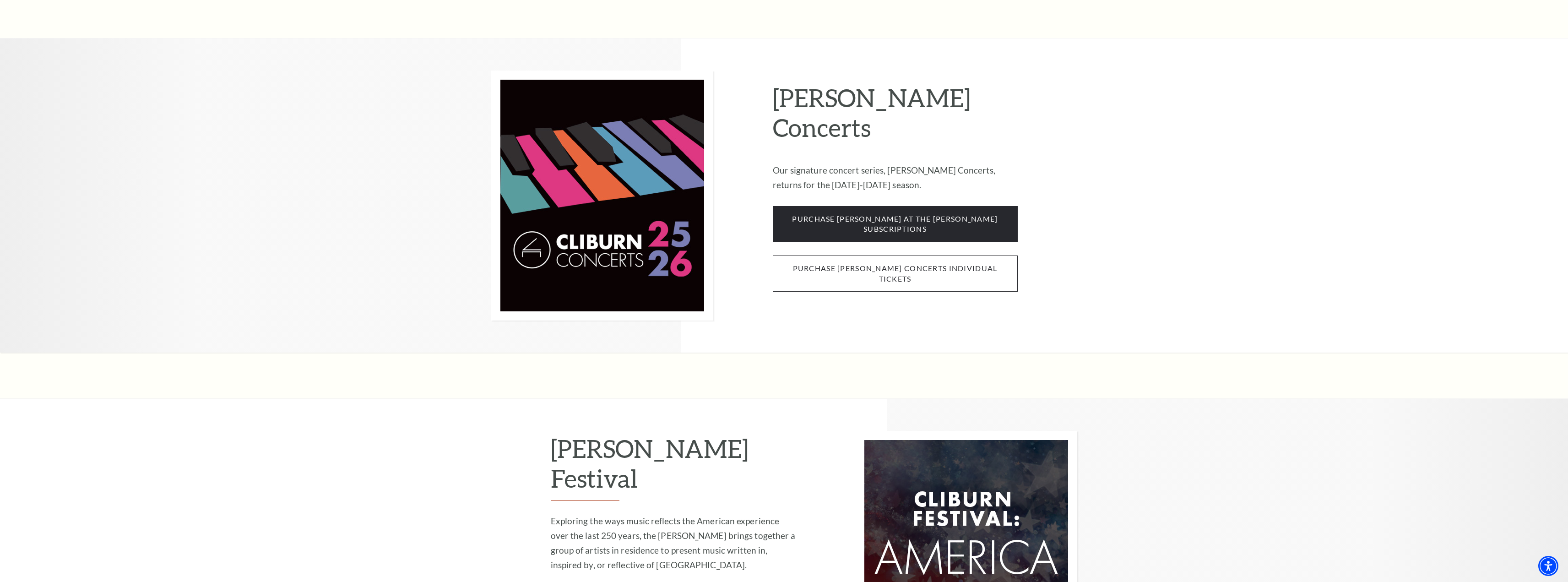
click at [907, 256] on span "purchase [PERSON_NAME] concerts individual tickets" at bounding box center [895, 273] width 245 height 36
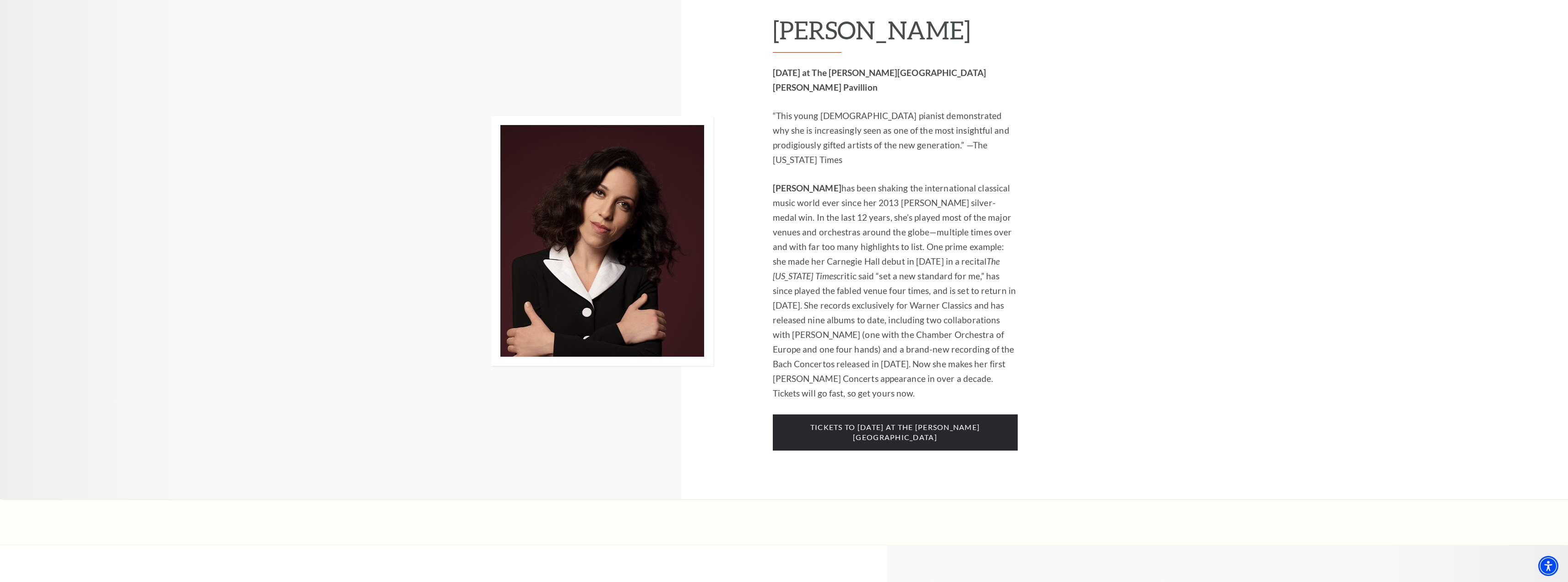
scroll to position [1007, 0]
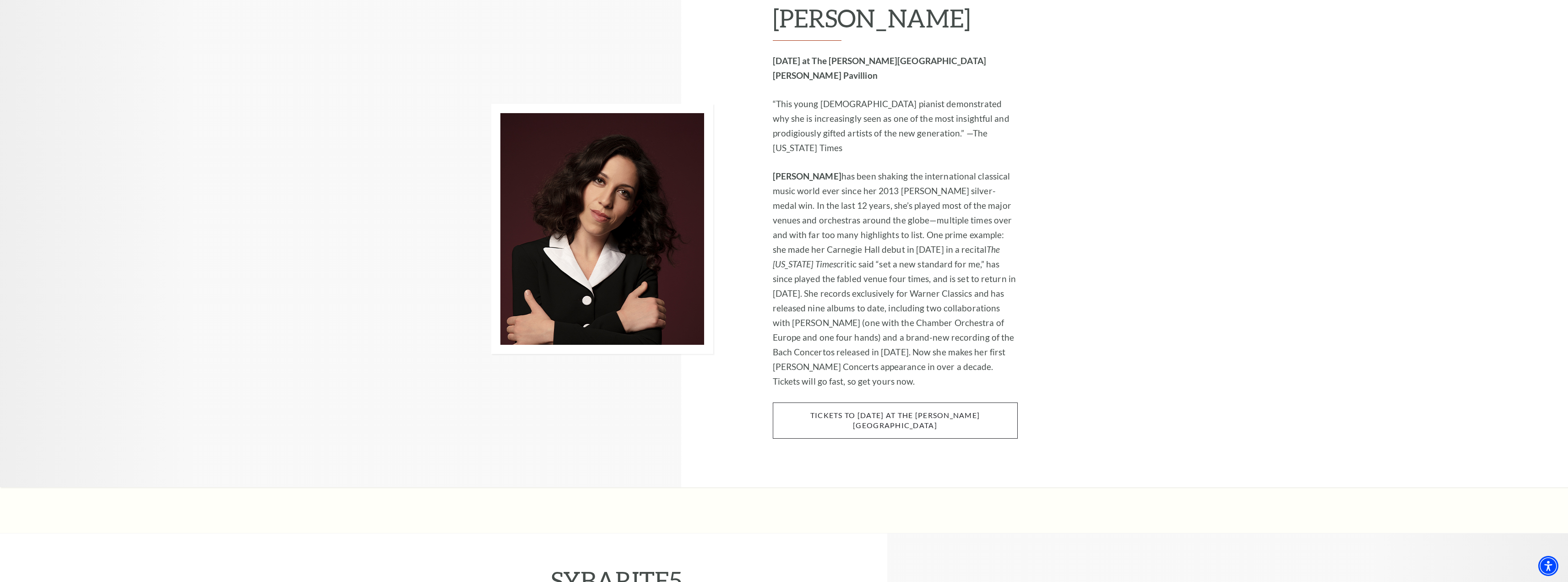
click at [847, 402] on span "tickets to Thursday, november 6 at the kimbell art museum" at bounding box center [895, 420] width 245 height 36
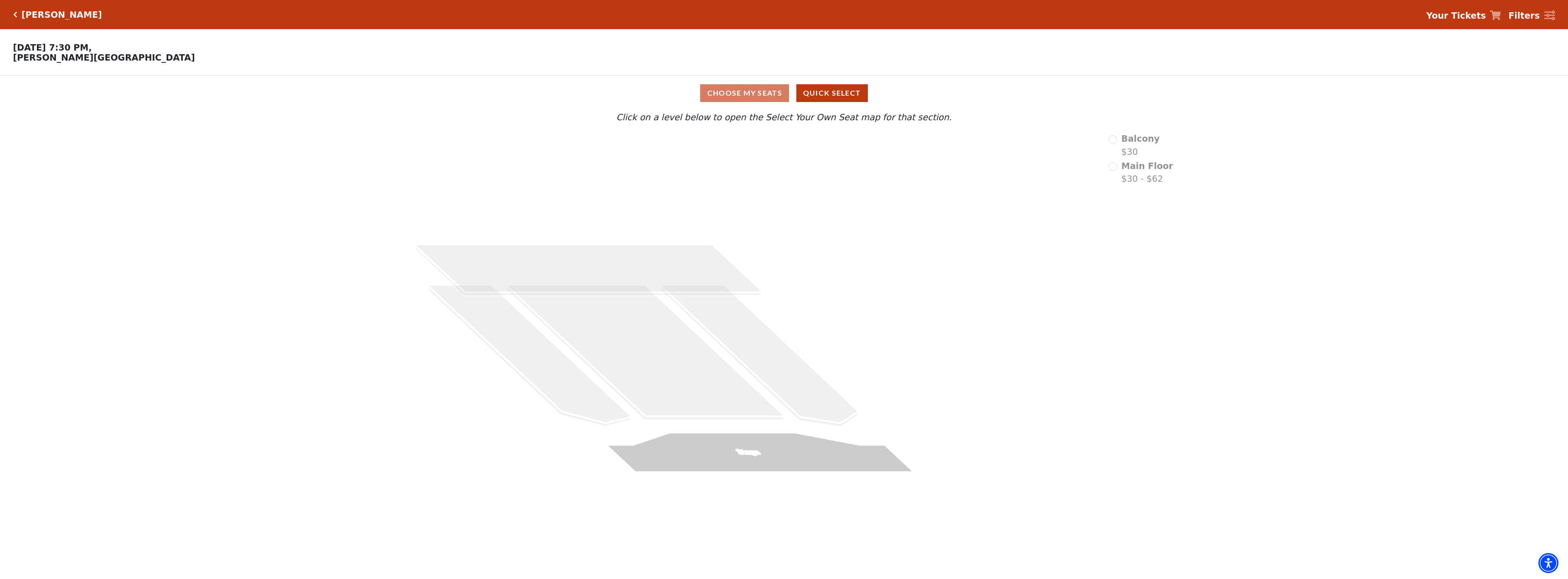
click at [17, 12] on icon "Click here to go back to filters" at bounding box center [15, 14] width 4 height 6
